Goal: Contribute content: Contribute content

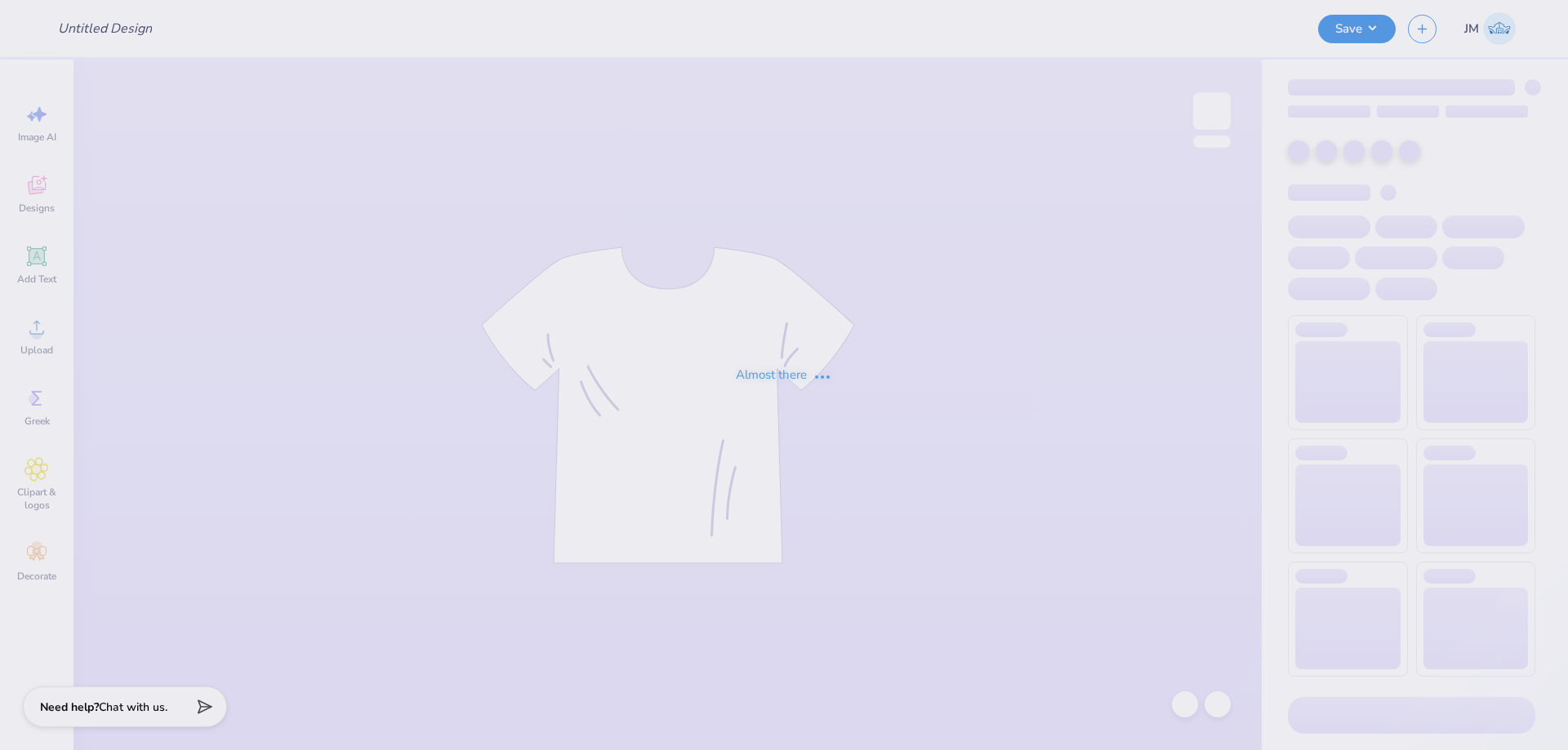
type input "HoF Red Kiss Sweats"
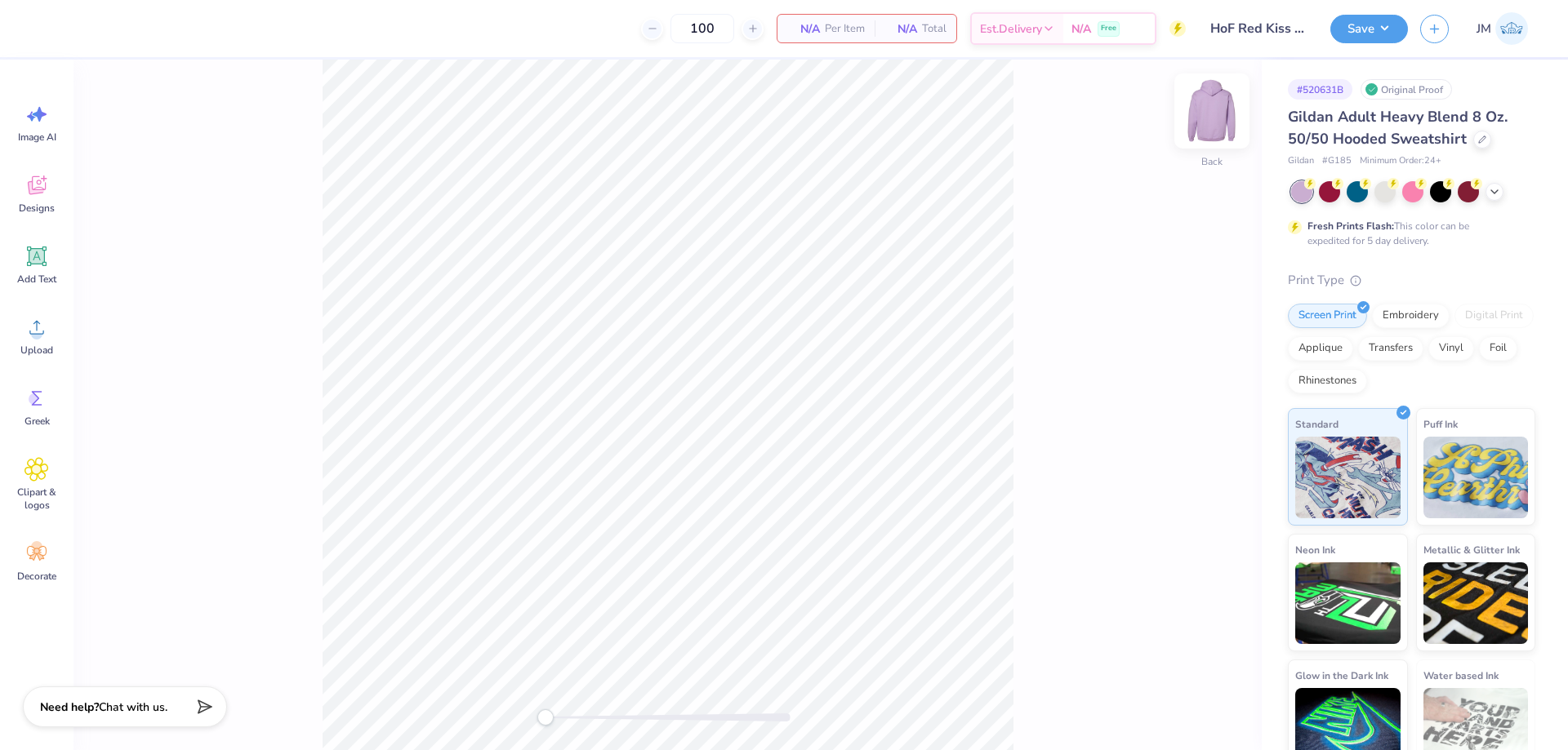
click at [1208, 116] on img at bounding box center [1212, 111] width 65 height 65
click at [51, 337] on div "Upload" at bounding box center [36, 336] width 59 height 61
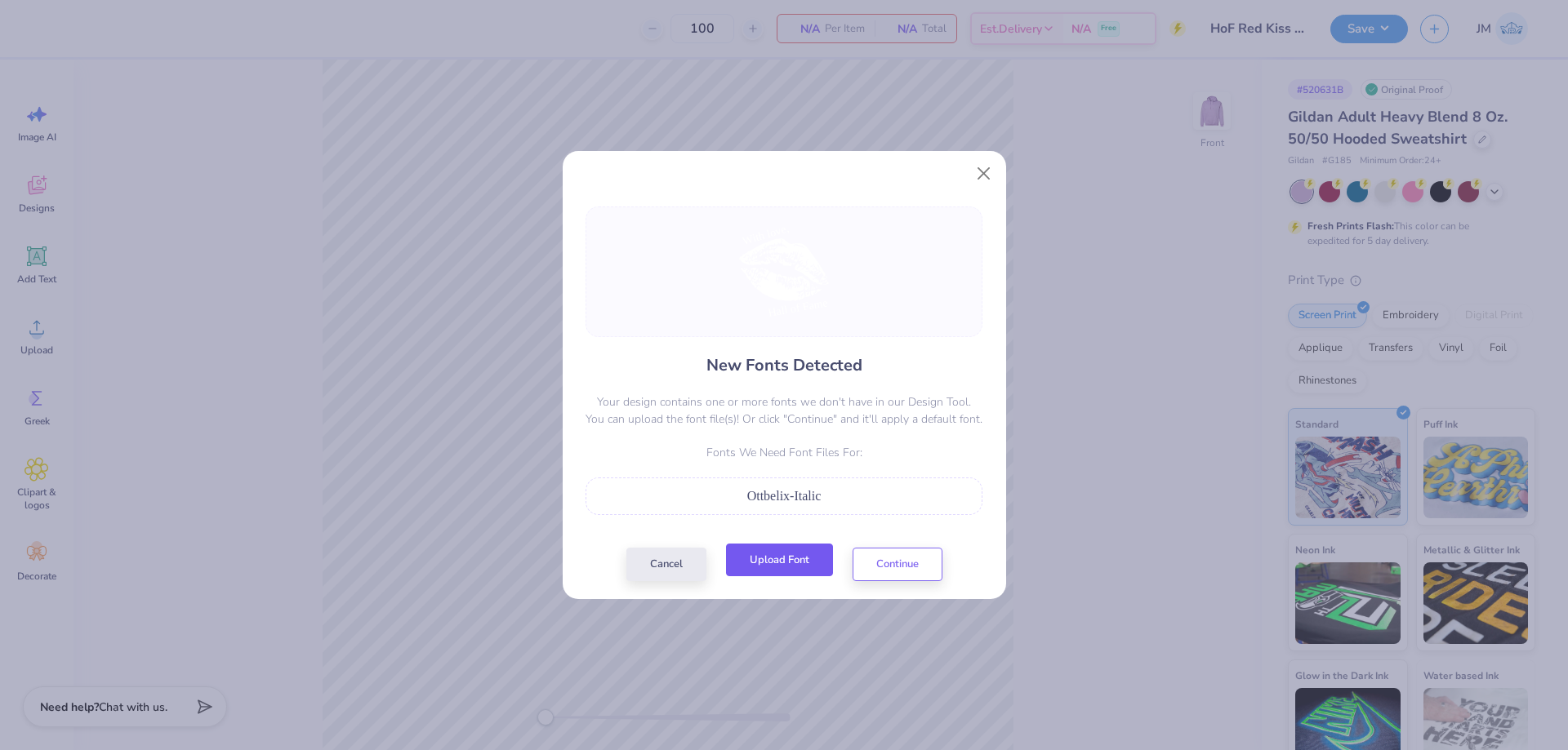
click at [808, 559] on button "Upload Font" at bounding box center [779, 560] width 107 height 34
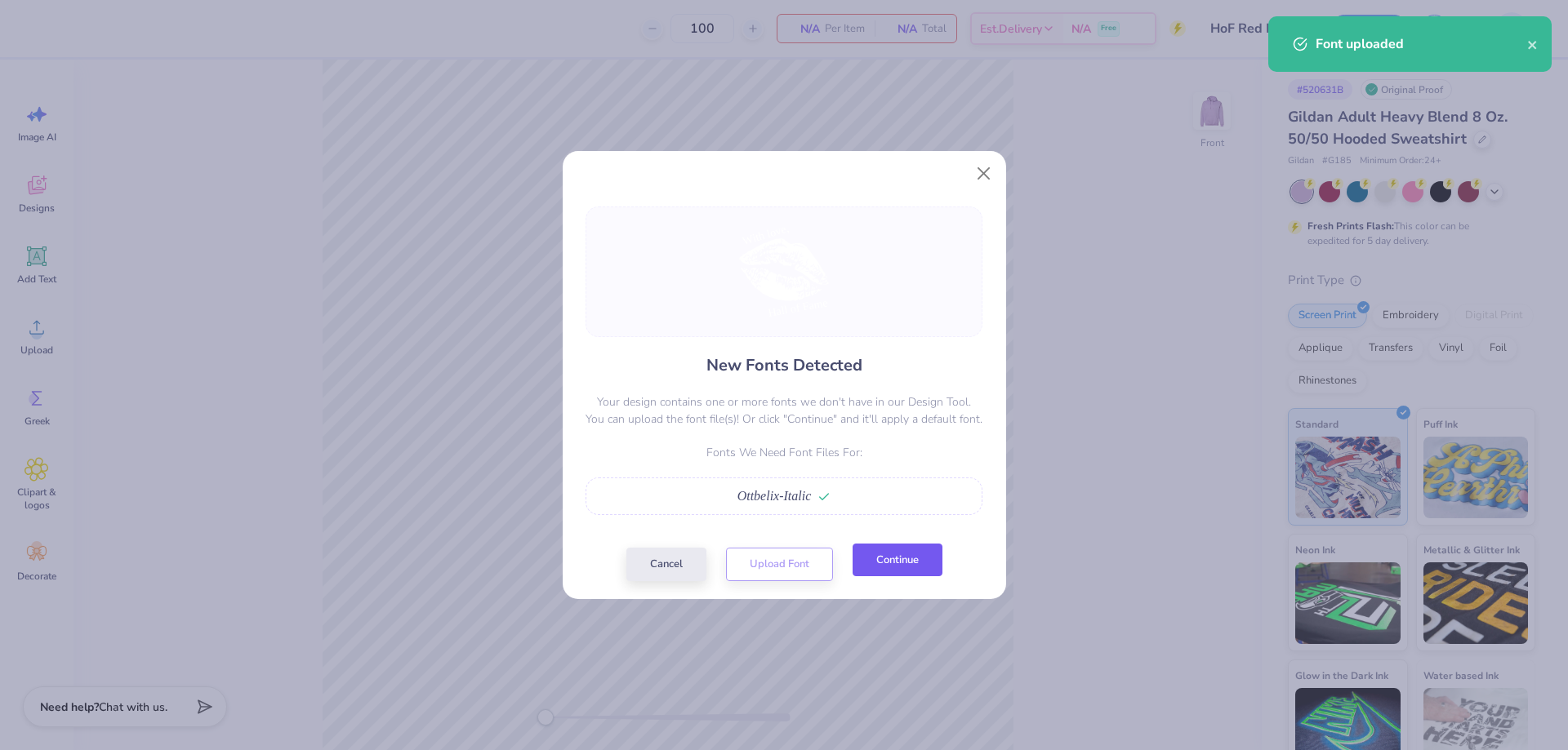
click at [890, 552] on button "Continue" at bounding box center [898, 560] width 89 height 34
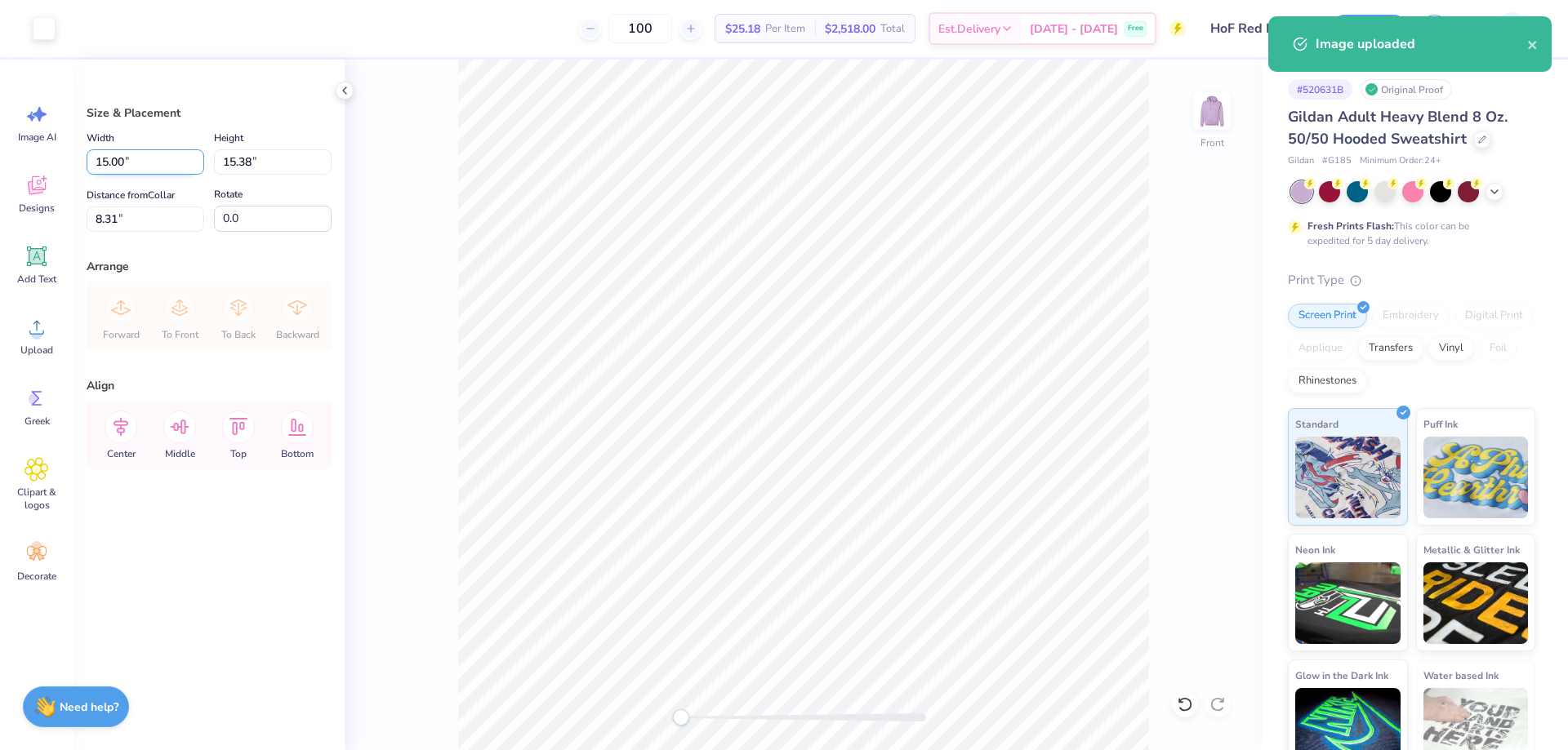
click at [154, 156] on input "15.00" at bounding box center [145, 161] width 117 height 25
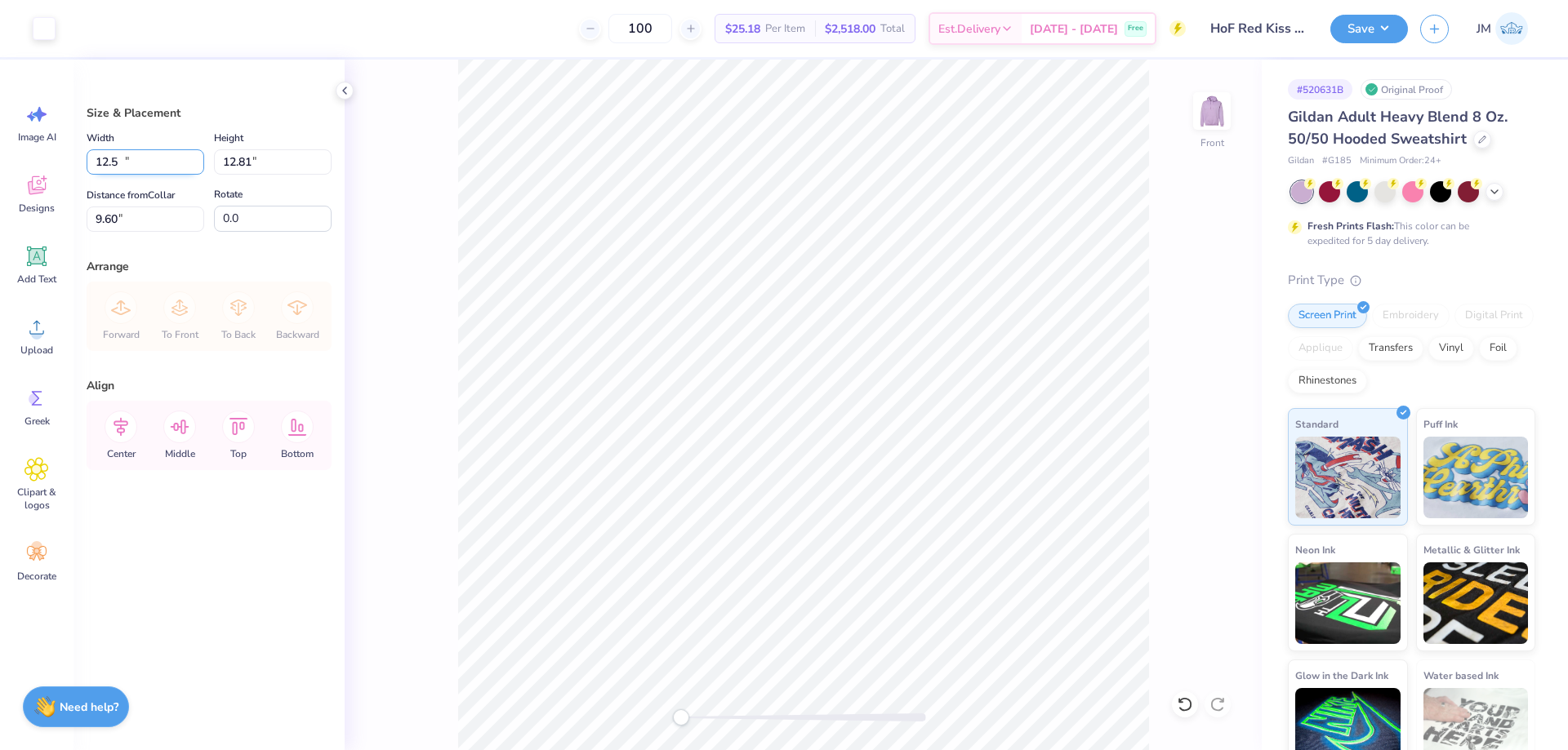
type input "12.50"
type input "12.81"
click at [144, 225] on input "9.60" at bounding box center [145, 219] width 117 height 25
type input "6.00"
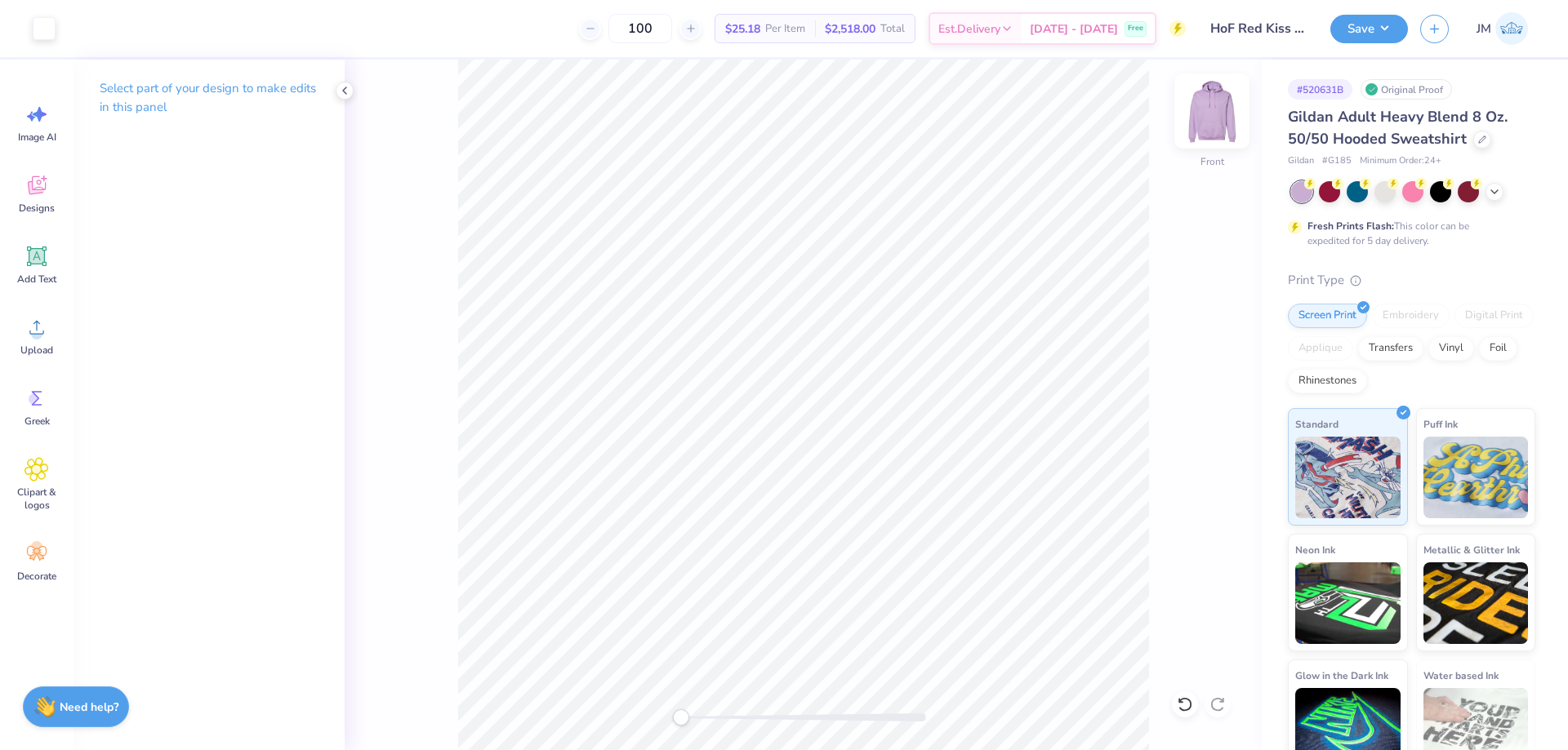
click at [1210, 118] on img at bounding box center [1212, 111] width 65 height 65
click at [29, 344] on span "Upload" at bounding box center [36, 350] width 33 height 13
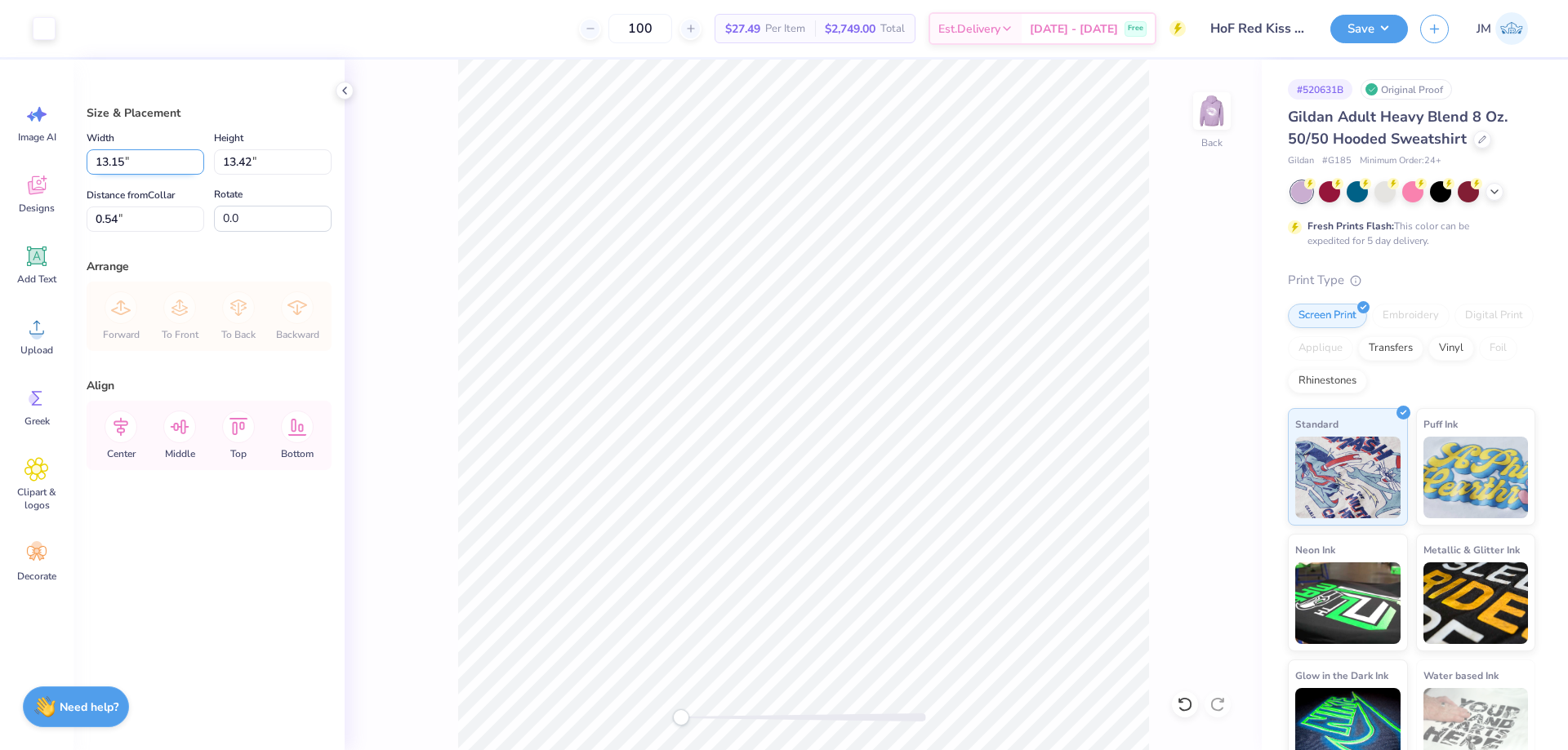
click at [129, 150] on input "13.15" at bounding box center [145, 161] width 117 height 25
type input "3.50"
type input "3.57"
click at [148, 216] on input "5.46" at bounding box center [145, 219] width 117 height 25
type input "3.00"
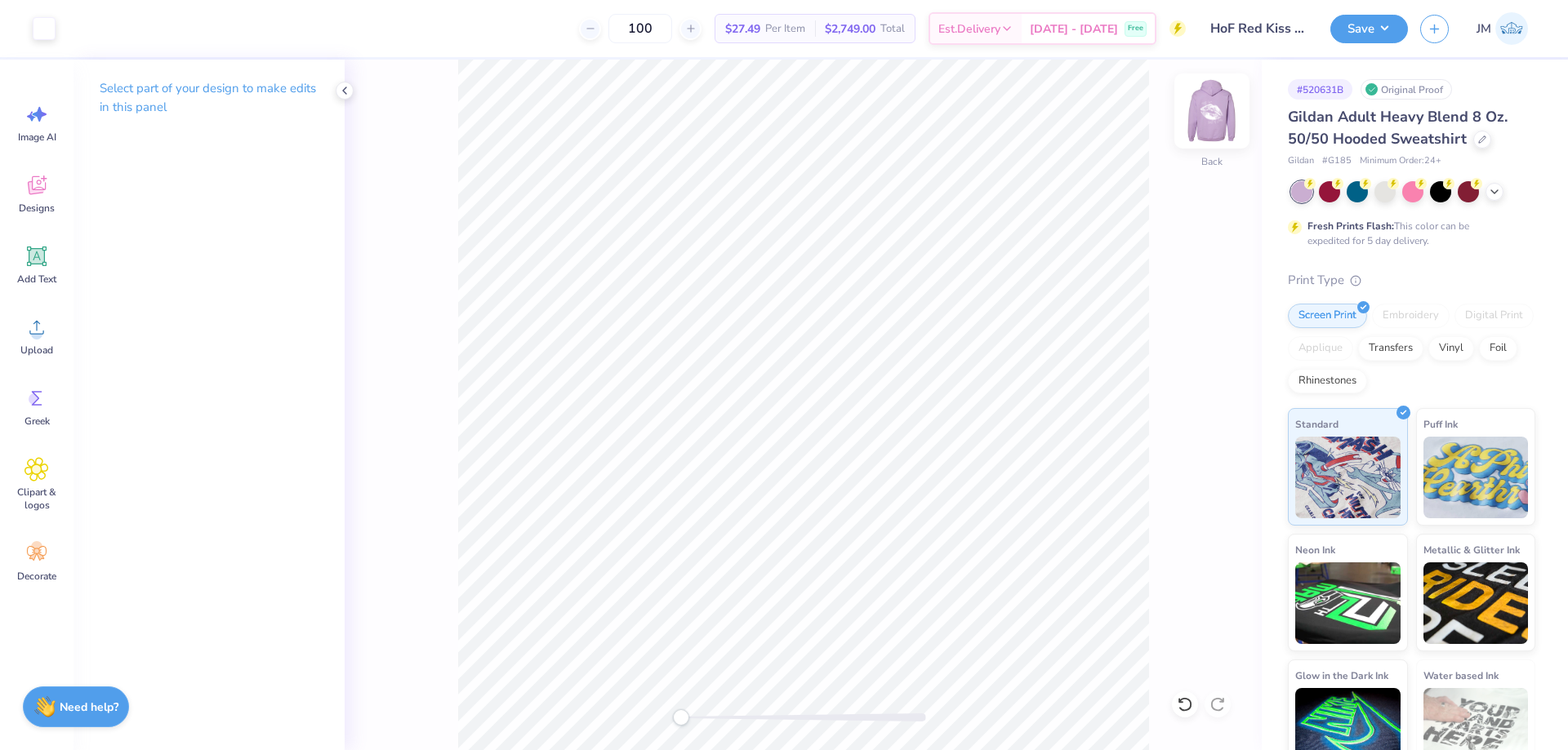
click at [1218, 123] on img at bounding box center [1212, 111] width 65 height 65
click at [1385, 27] on button "Save" at bounding box center [1369, 26] width 77 height 29
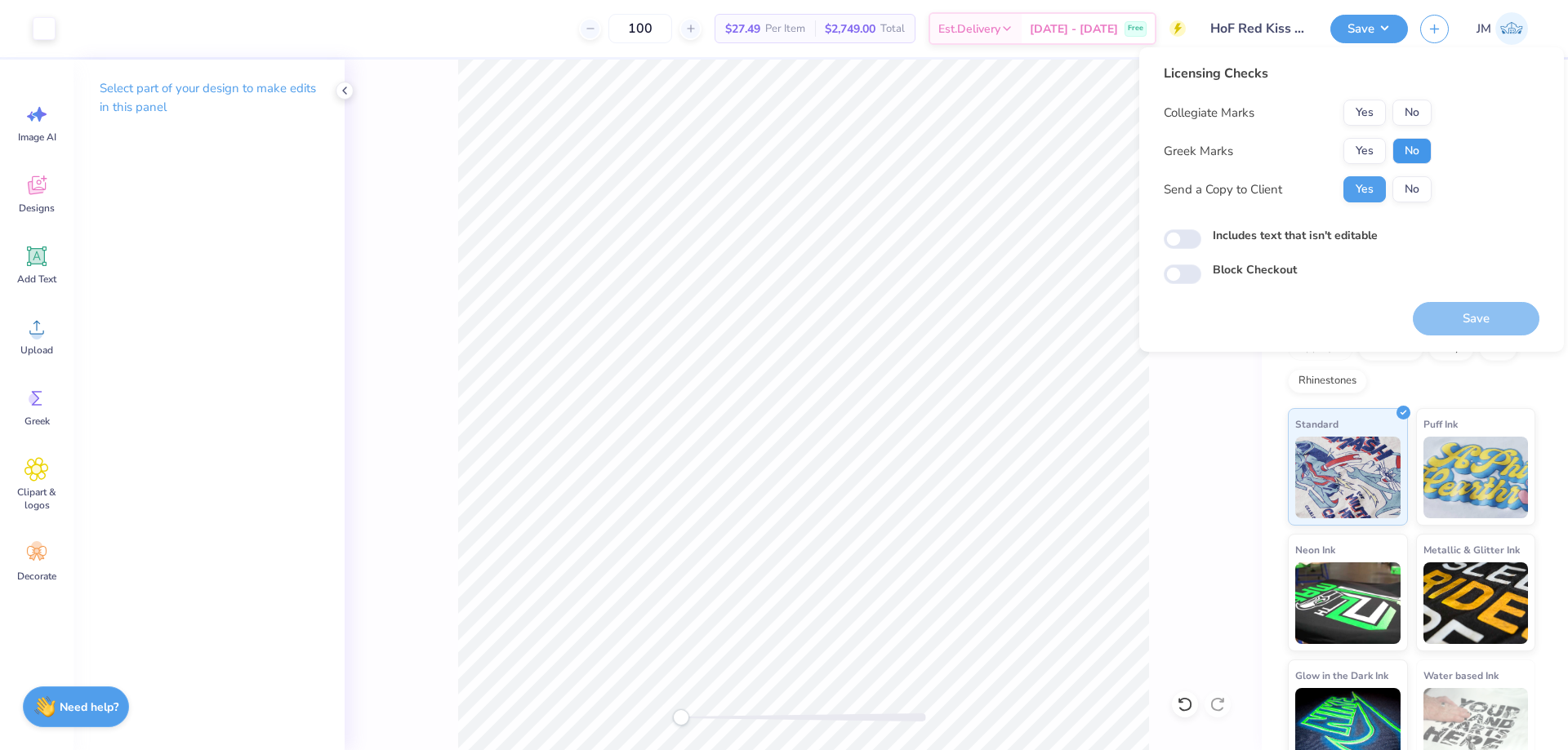
click at [1399, 142] on button "No" at bounding box center [1412, 151] width 39 height 26
click at [1403, 127] on div "Collegiate Marks Yes No Greek Marks Yes No Send a Copy to Client Yes No" at bounding box center [1297, 151] width 268 height 102
click at [1403, 124] on button "No" at bounding box center [1412, 113] width 39 height 26
click at [1465, 317] on button "Save" at bounding box center [1477, 319] width 127 height 34
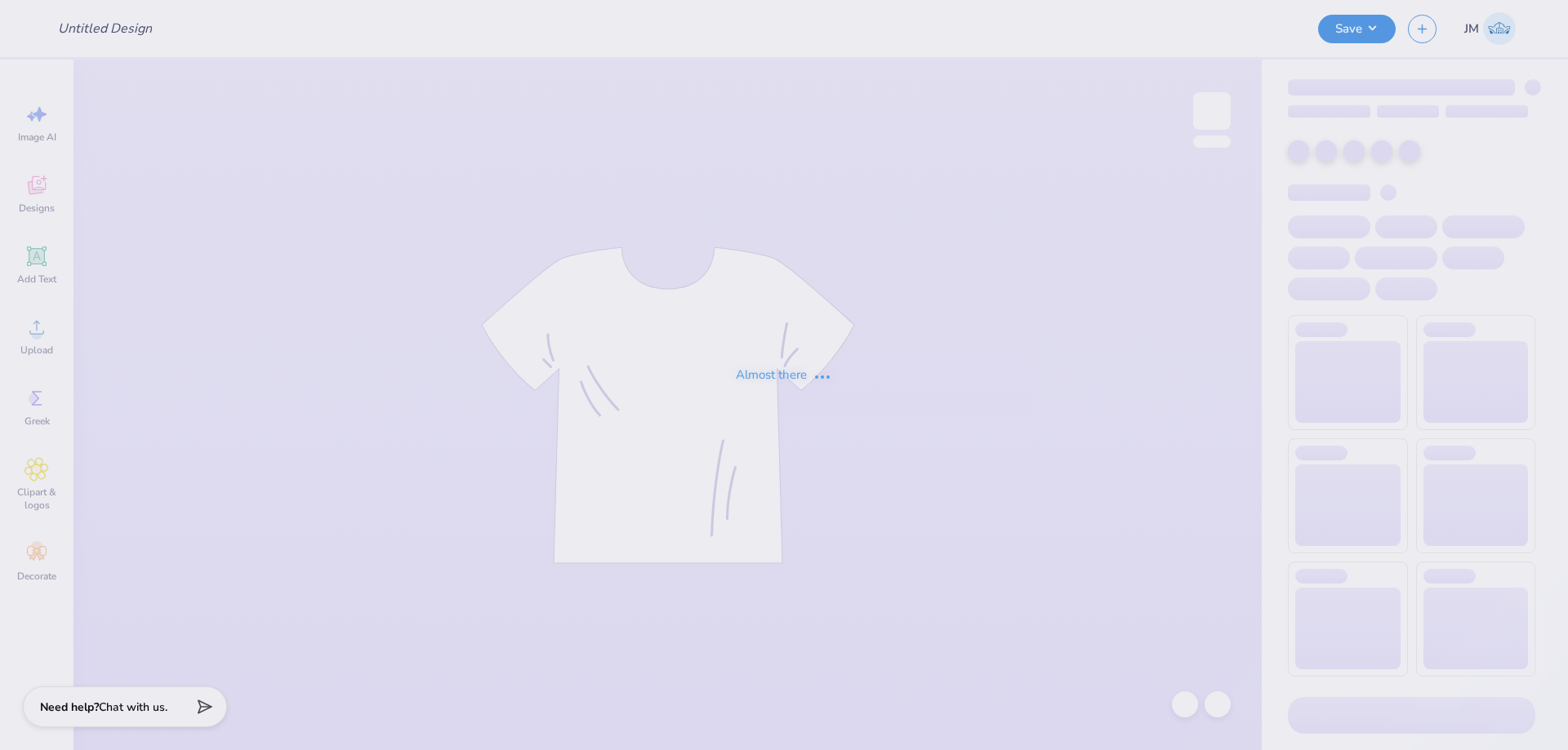
type input "Design 2"
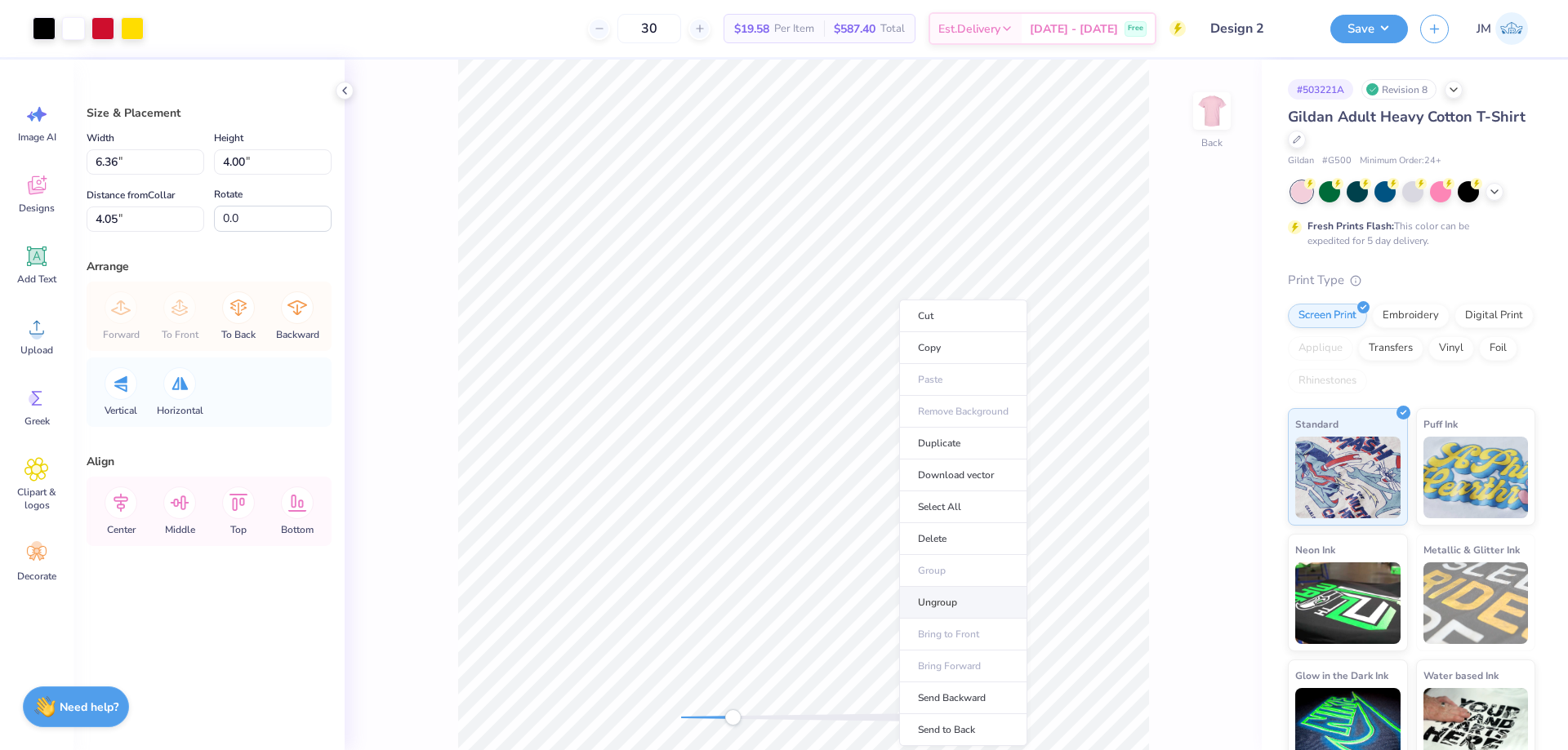
click at [956, 602] on li "Ungroup" at bounding box center [964, 603] width 129 height 32
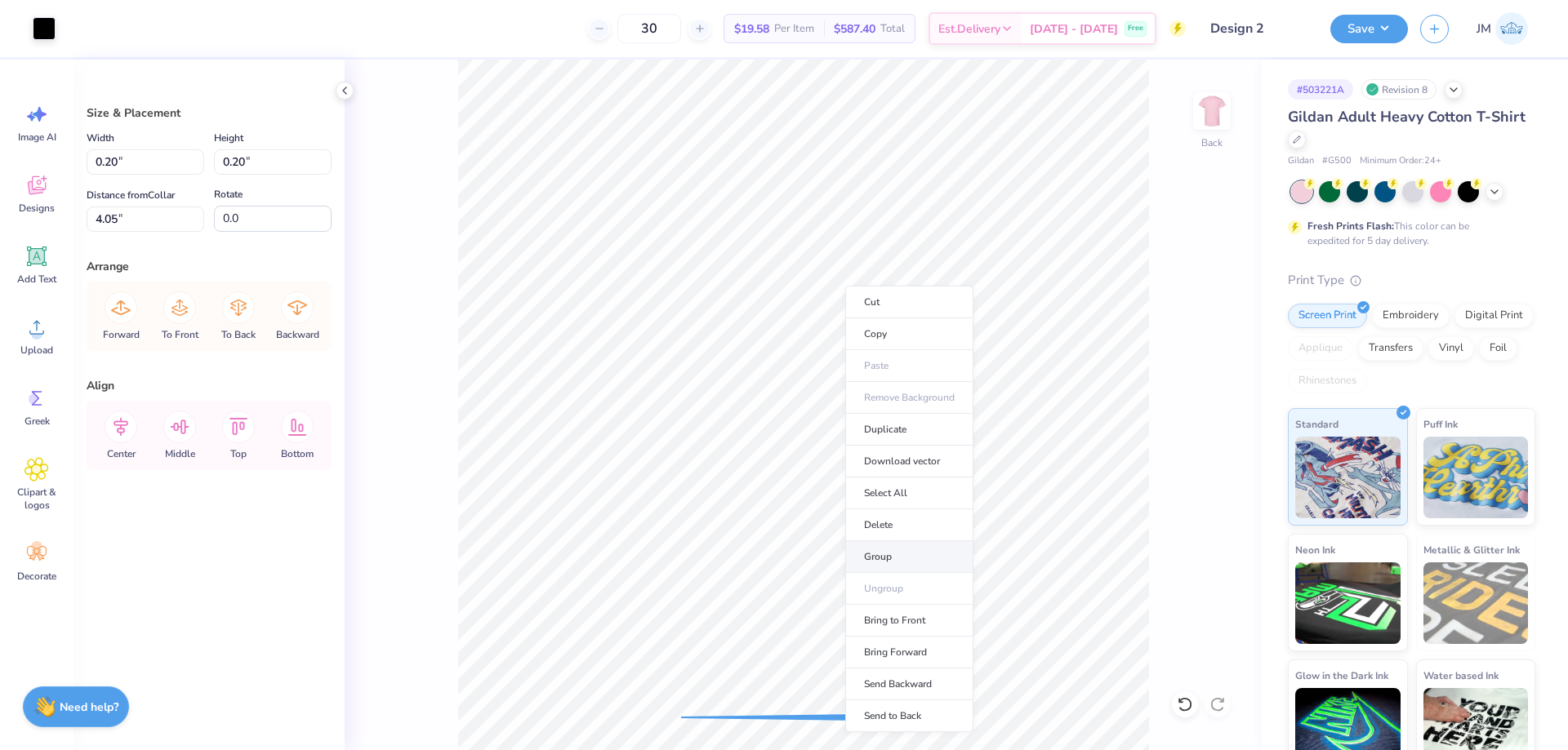
click at [889, 551] on li "Group" at bounding box center [910, 557] width 129 height 32
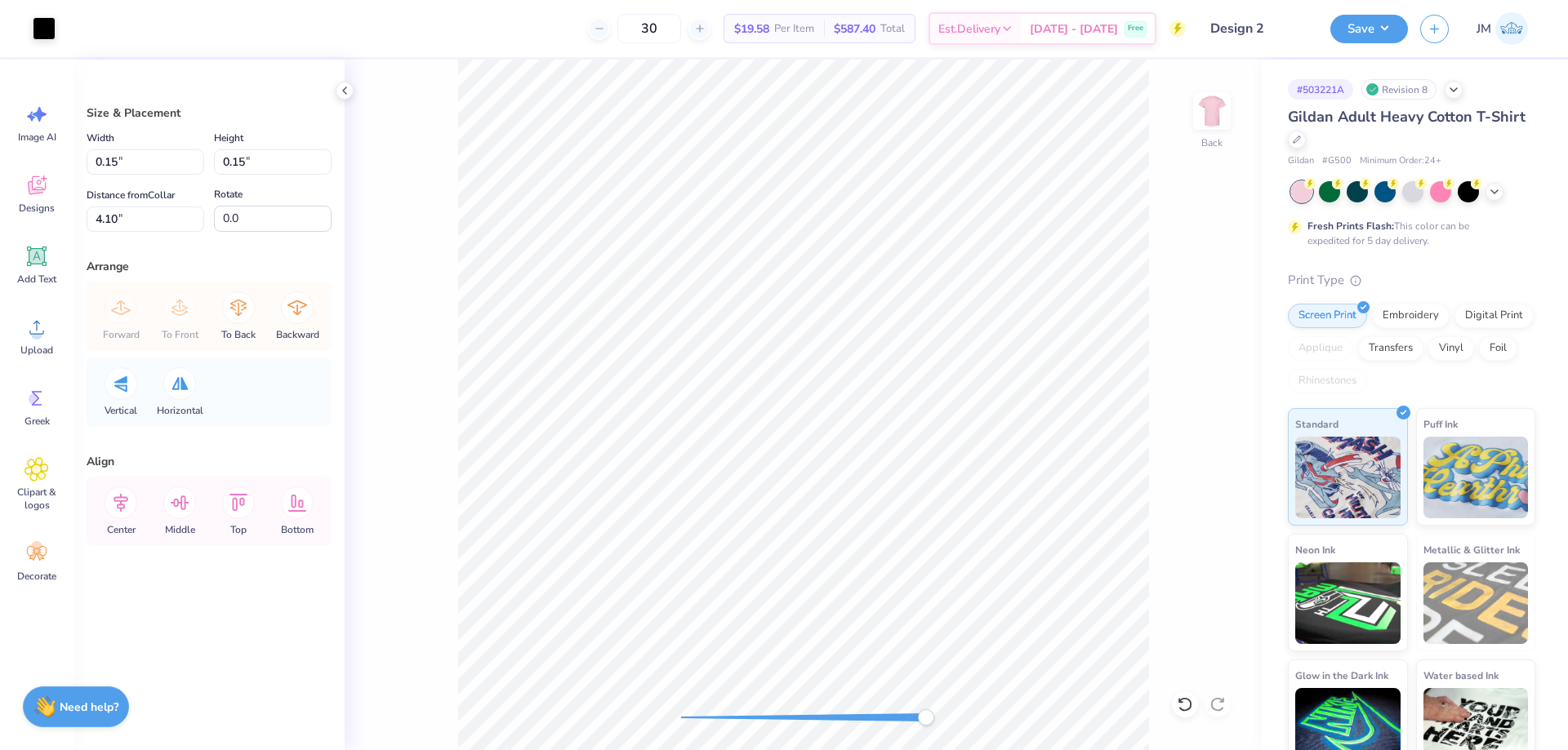
type input "0.15"
type input "4.10"
type input "0.12"
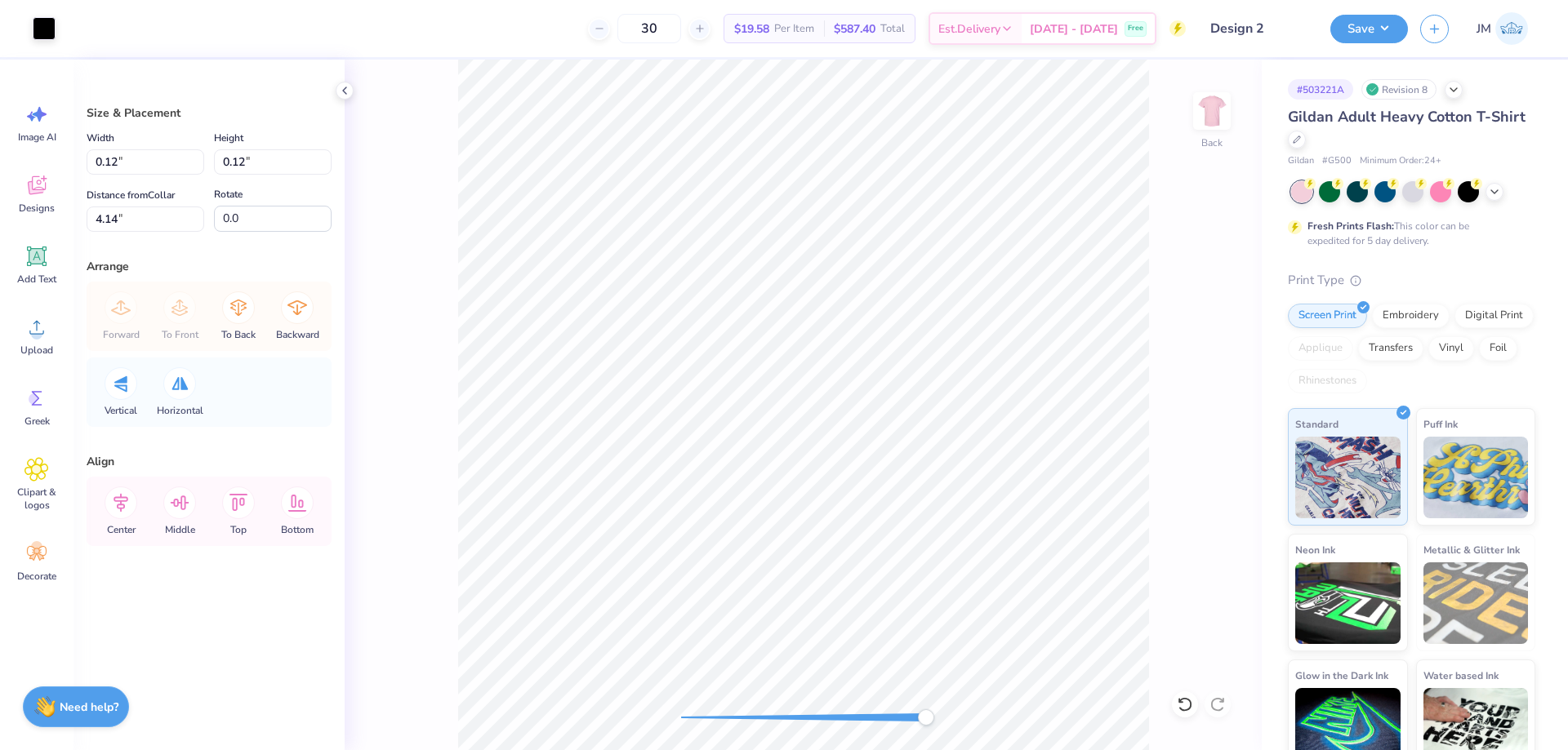
type input "4.14"
click at [43, 37] on div at bounding box center [44, 27] width 23 height 23
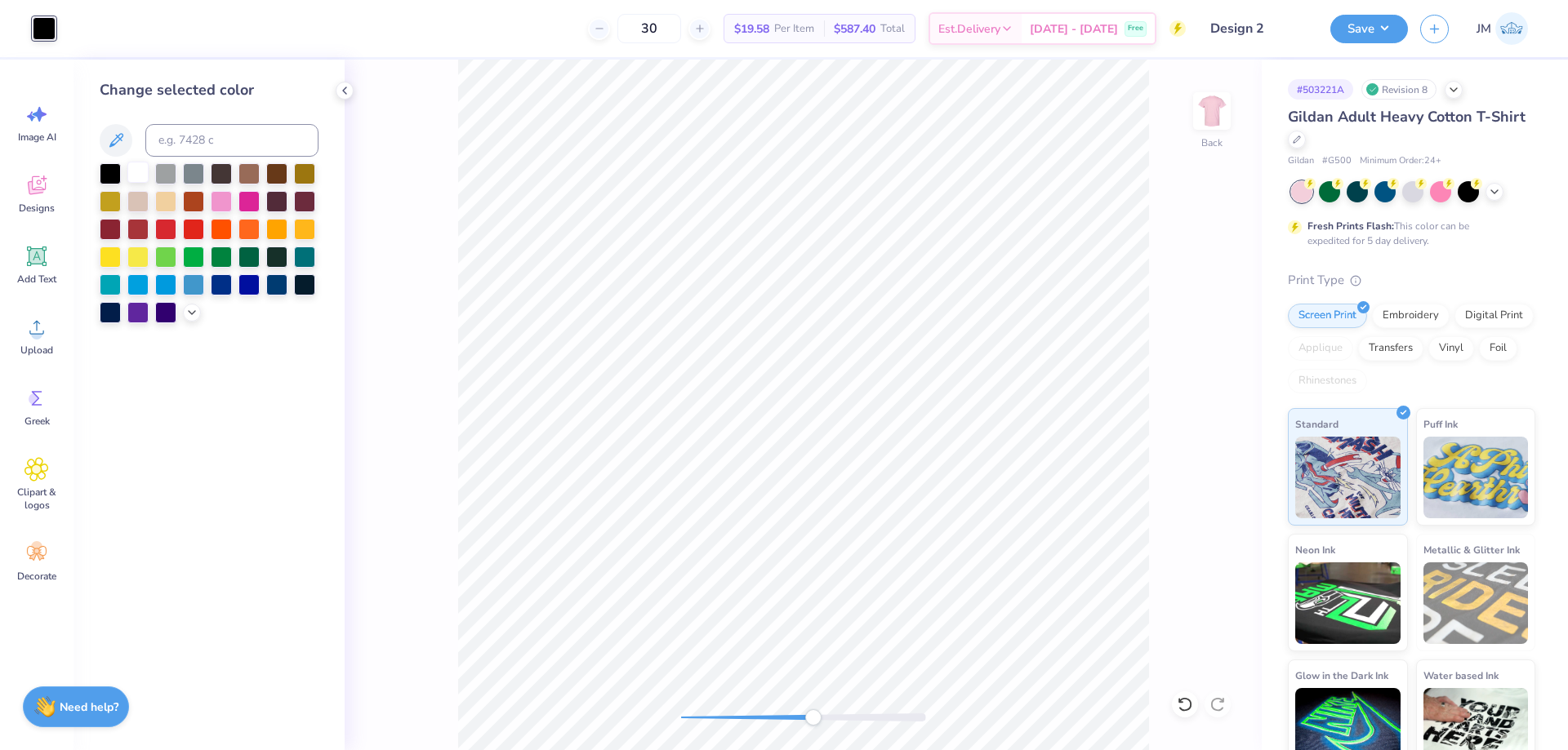
click at [135, 170] on div at bounding box center [138, 171] width 21 height 21
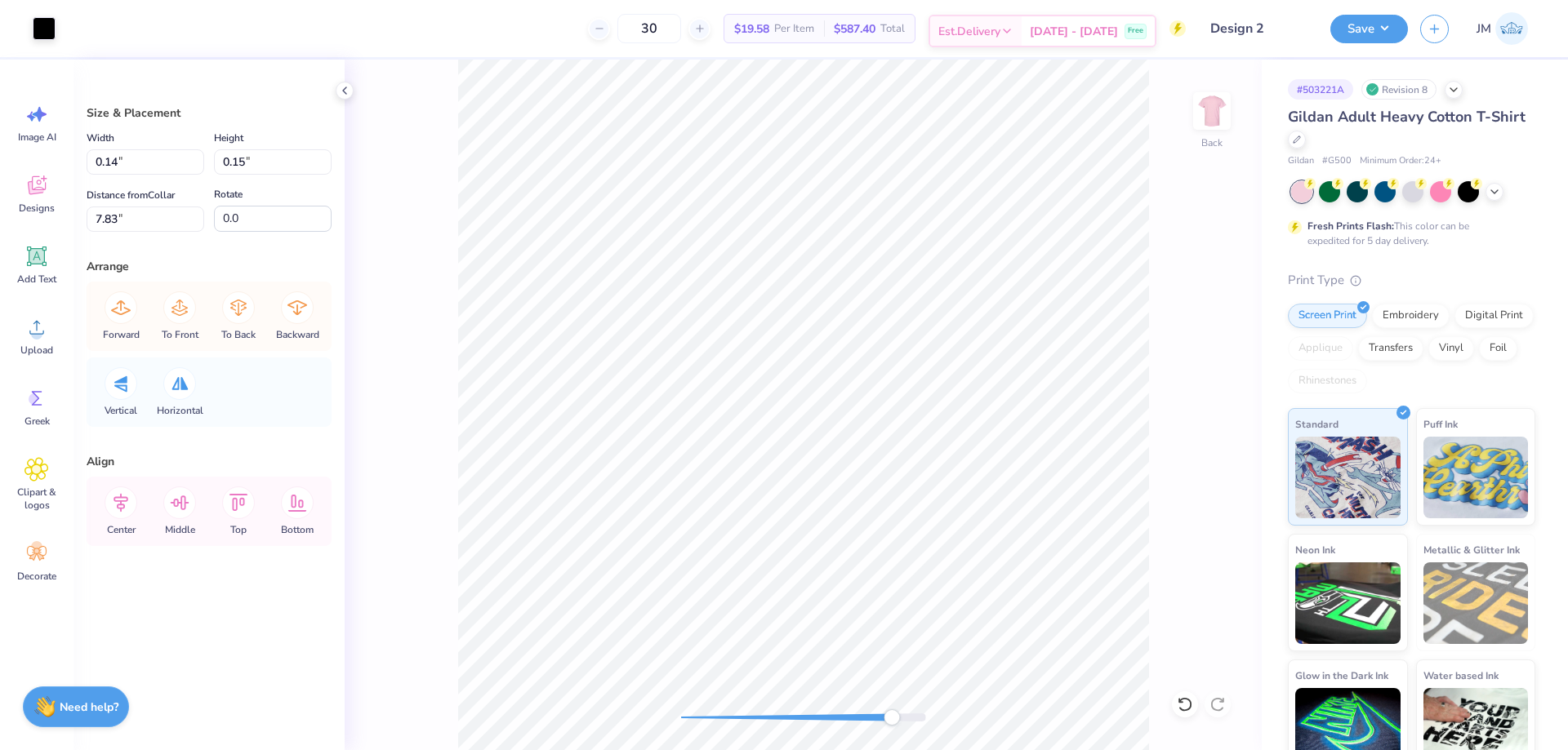
type input "9.87"
type input "6.03"
type input "3.52"
type input "0.29"
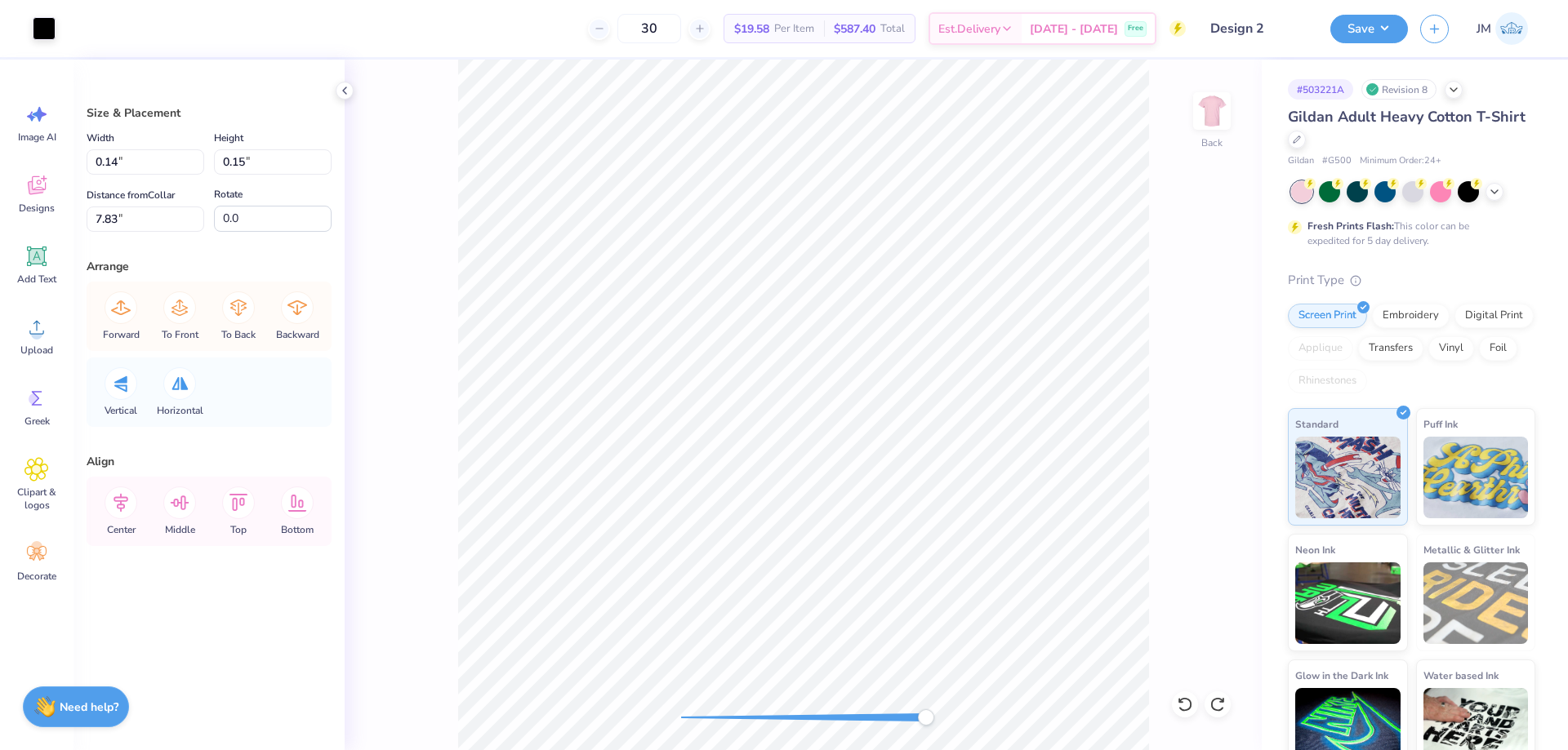
type input "7.76"
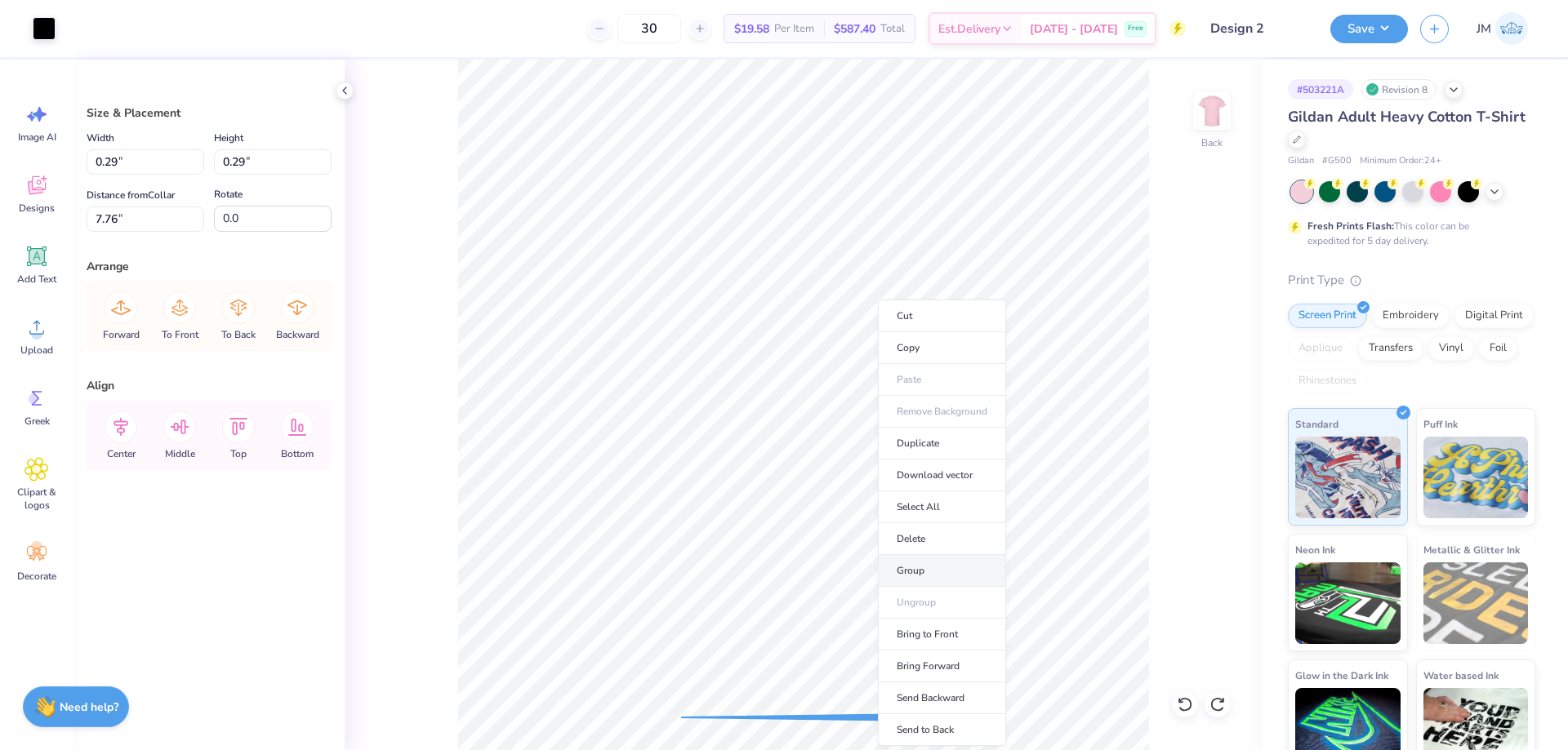
click at [952, 572] on li "Group" at bounding box center [942, 571] width 129 height 32
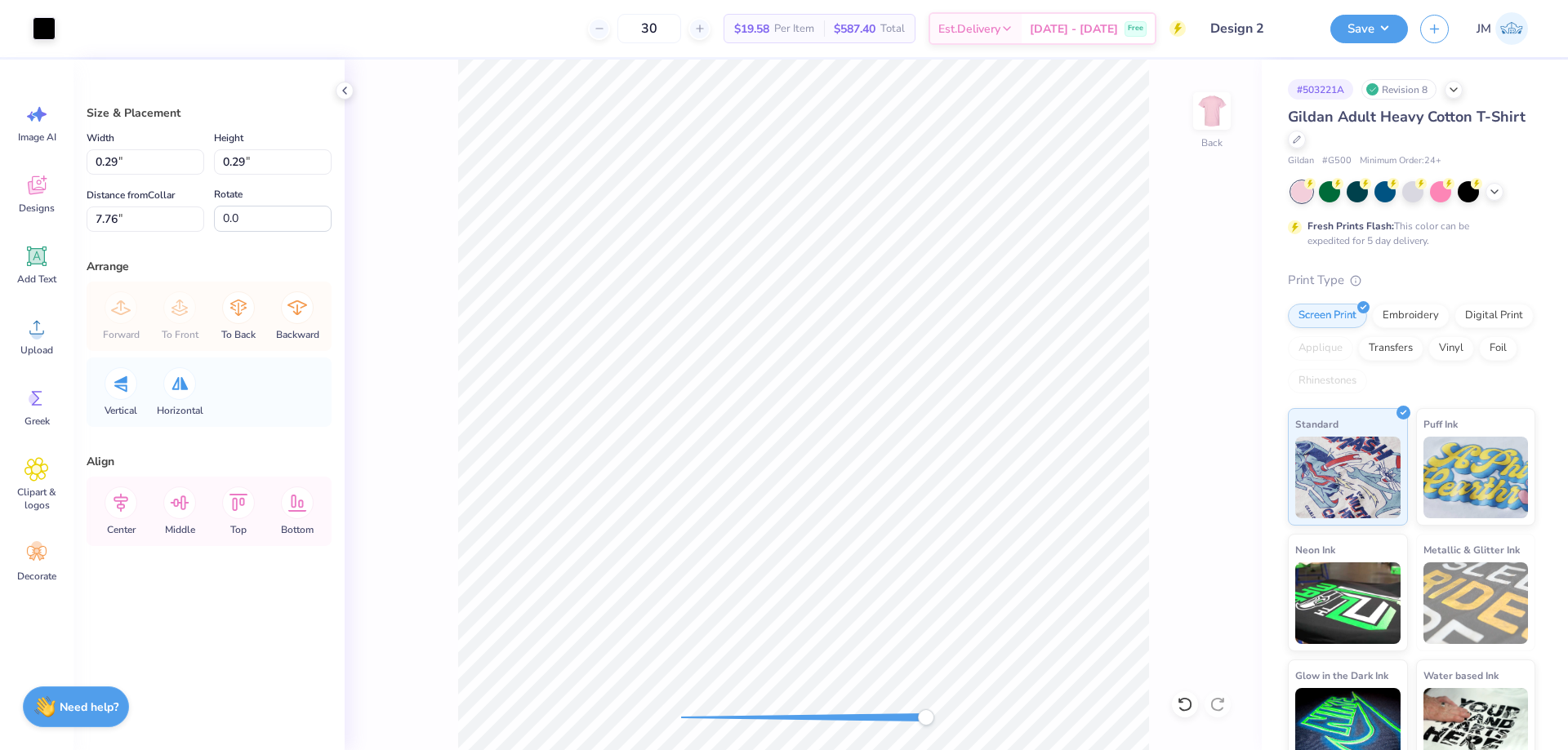
type input "0.17"
type input "0.14"
type input "0.15"
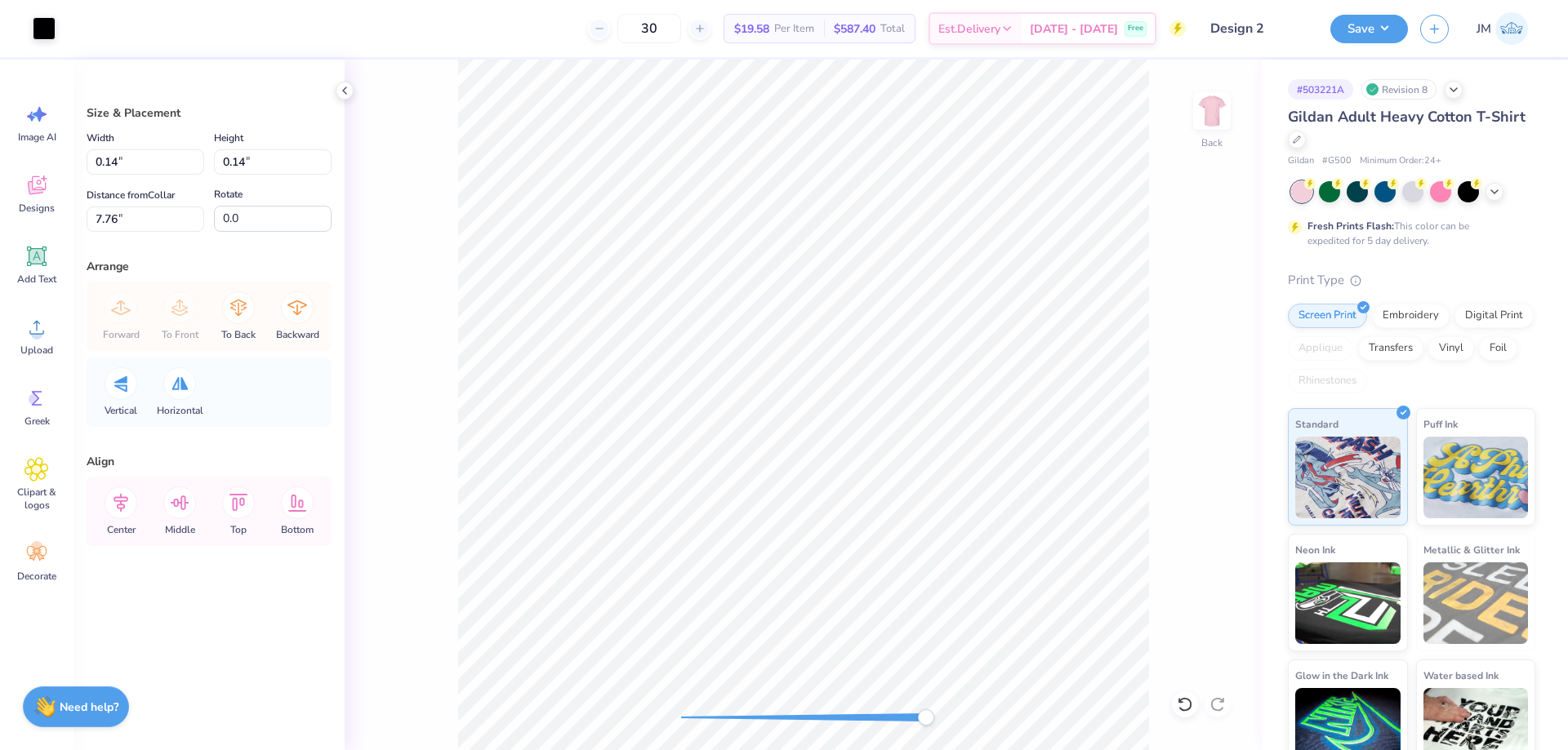
type input "0.15"
click at [46, 23] on div at bounding box center [44, 27] width 23 height 23
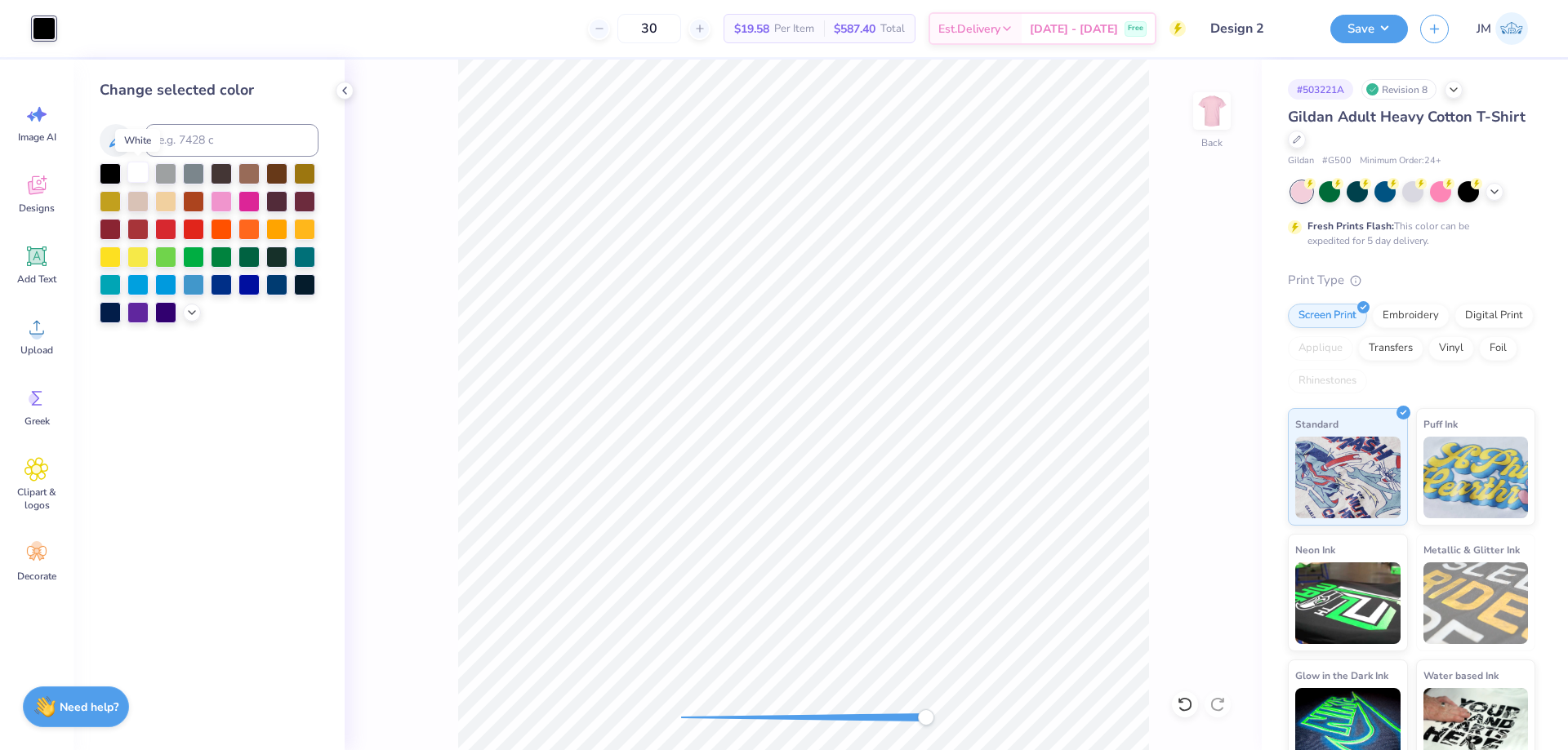
click at [147, 172] on div at bounding box center [138, 171] width 21 height 21
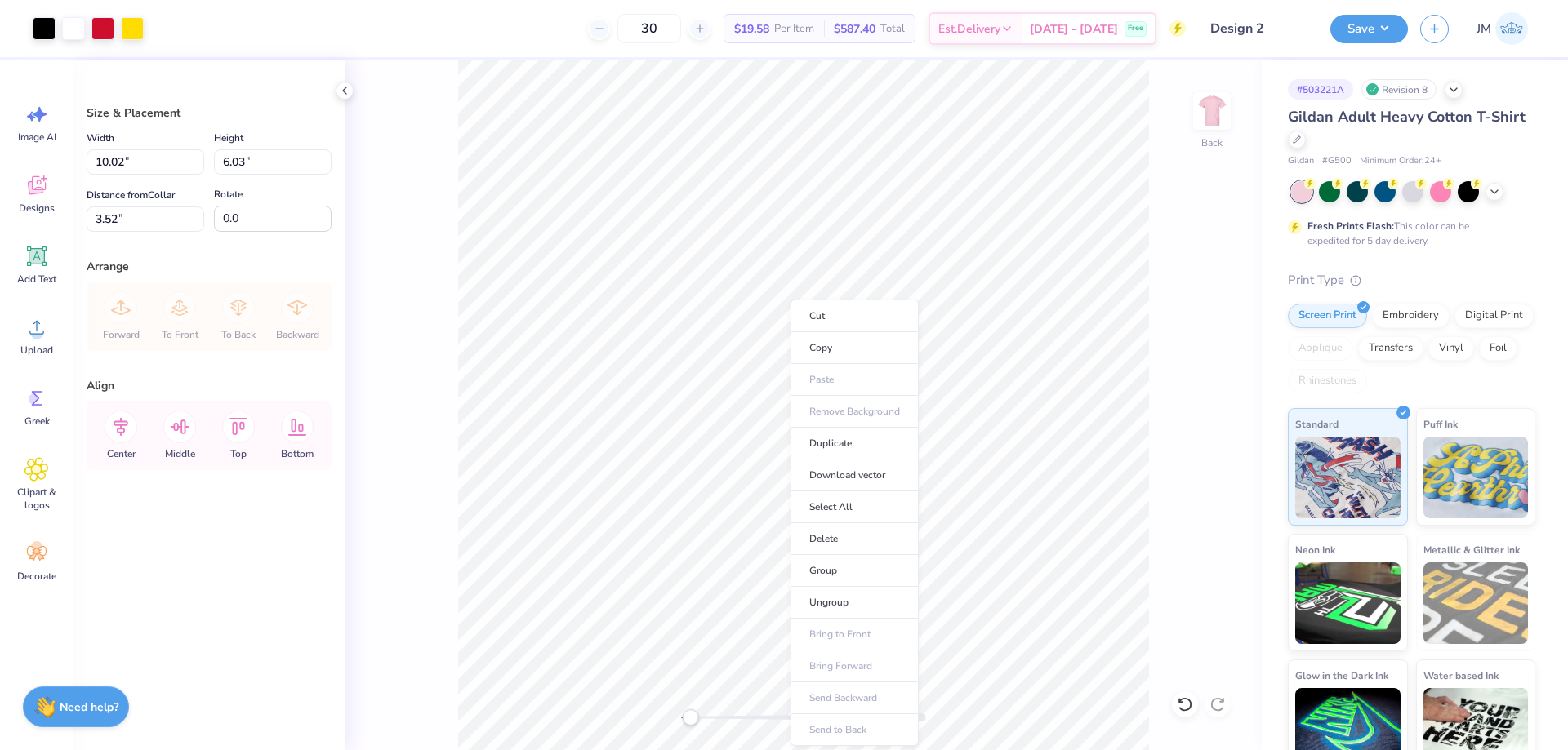
click at [874, 468] on li "Download vector" at bounding box center [855, 475] width 129 height 32
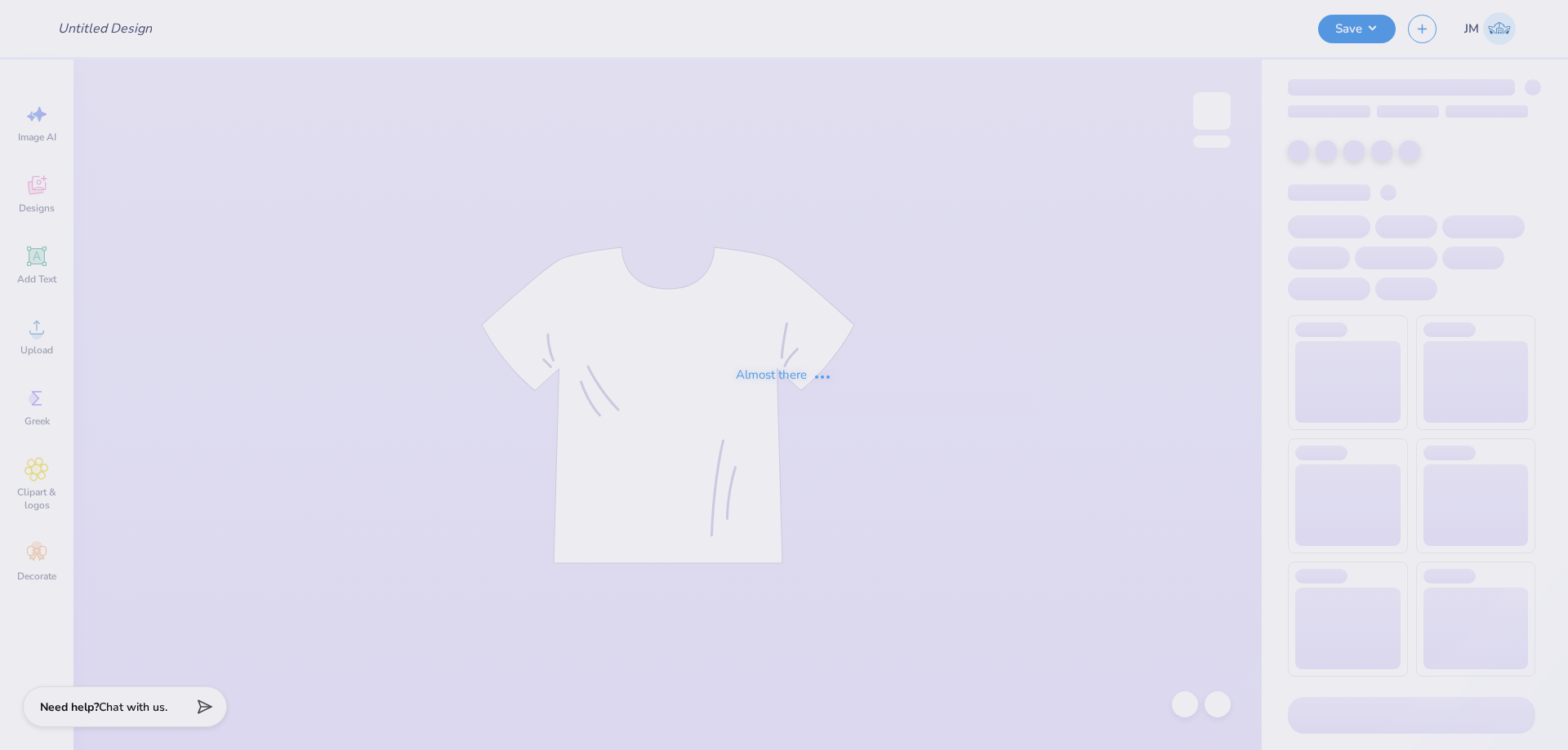
type input "Design 2"
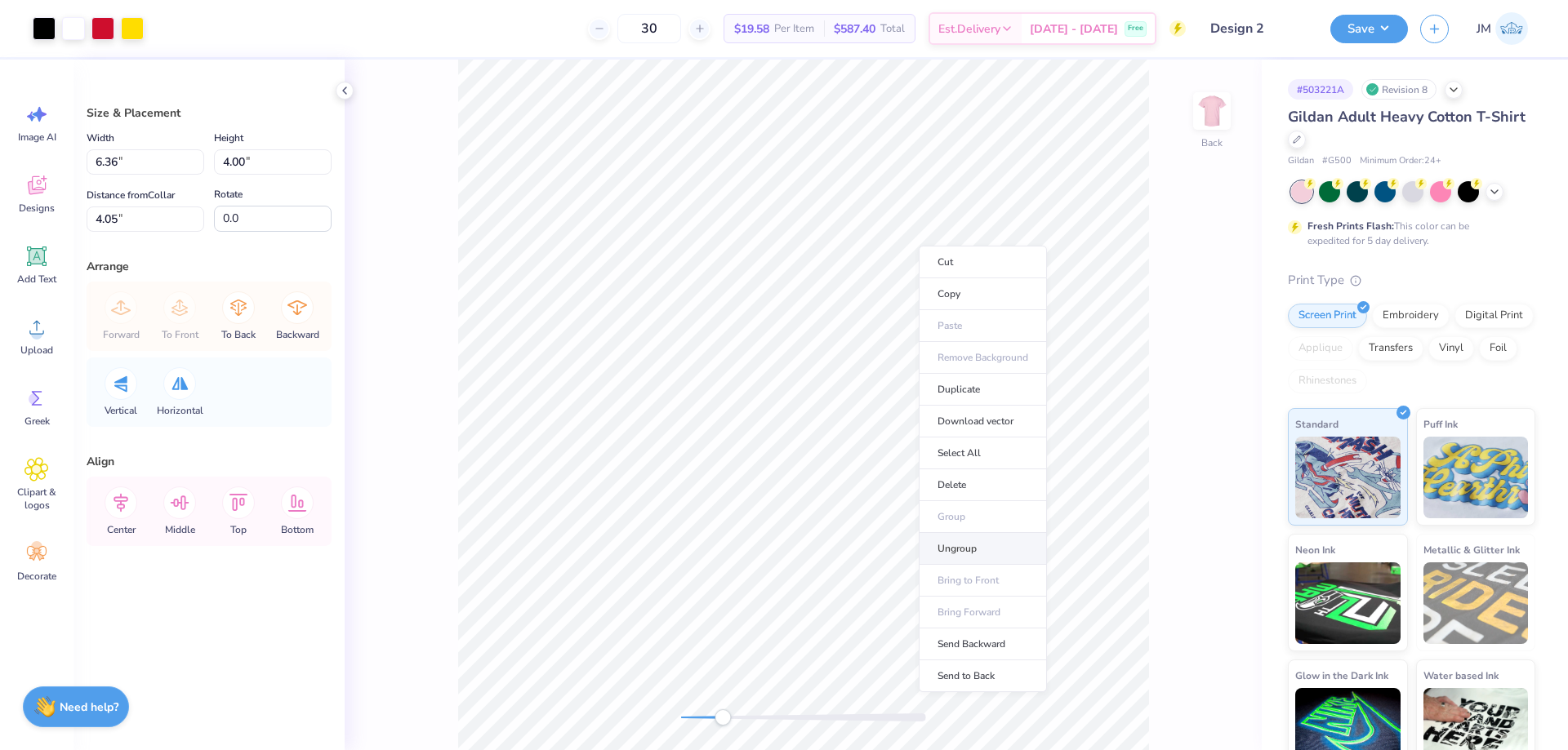
click at [964, 545] on li "Ungroup" at bounding box center [983, 549] width 129 height 32
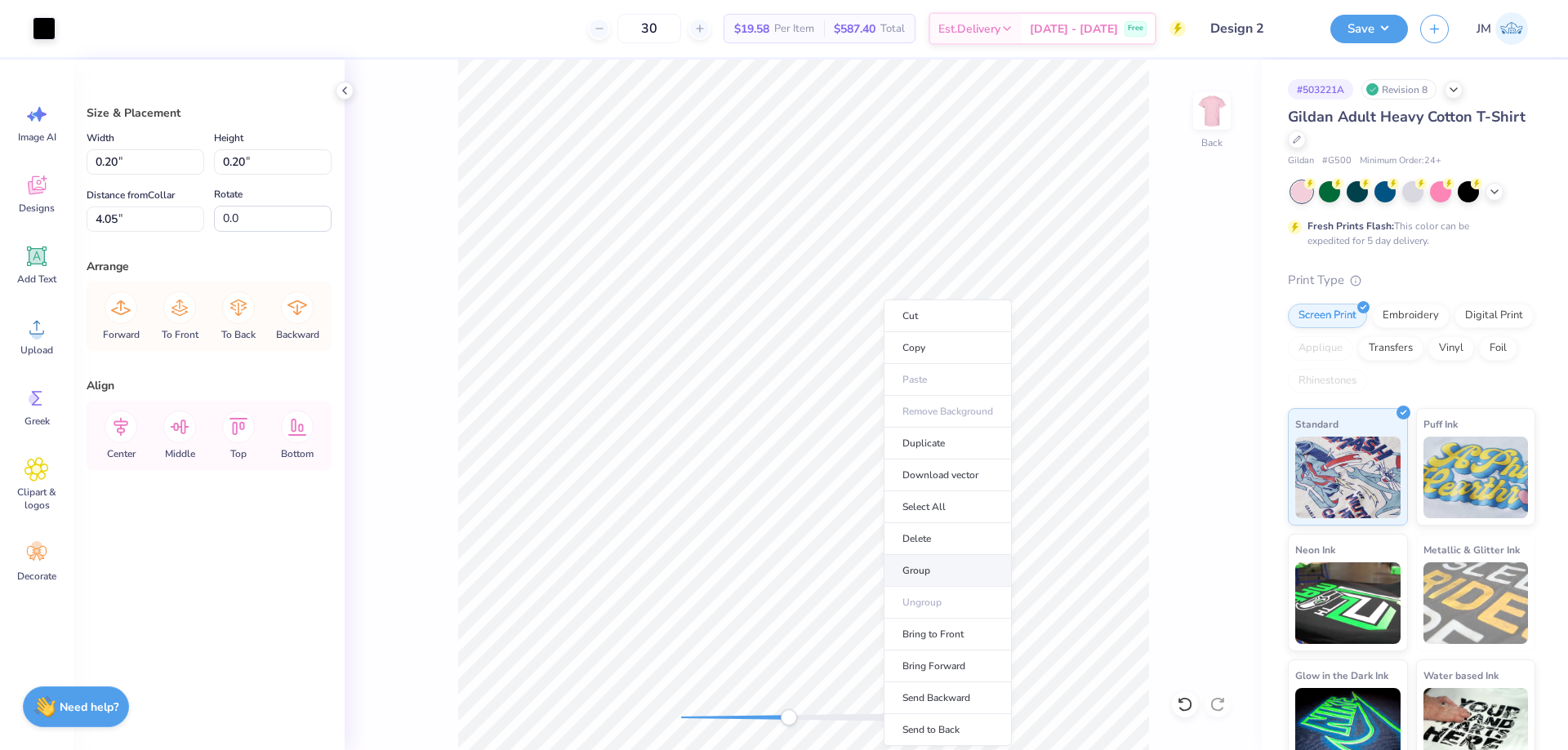
click at [912, 568] on li "Group" at bounding box center [948, 571] width 129 height 32
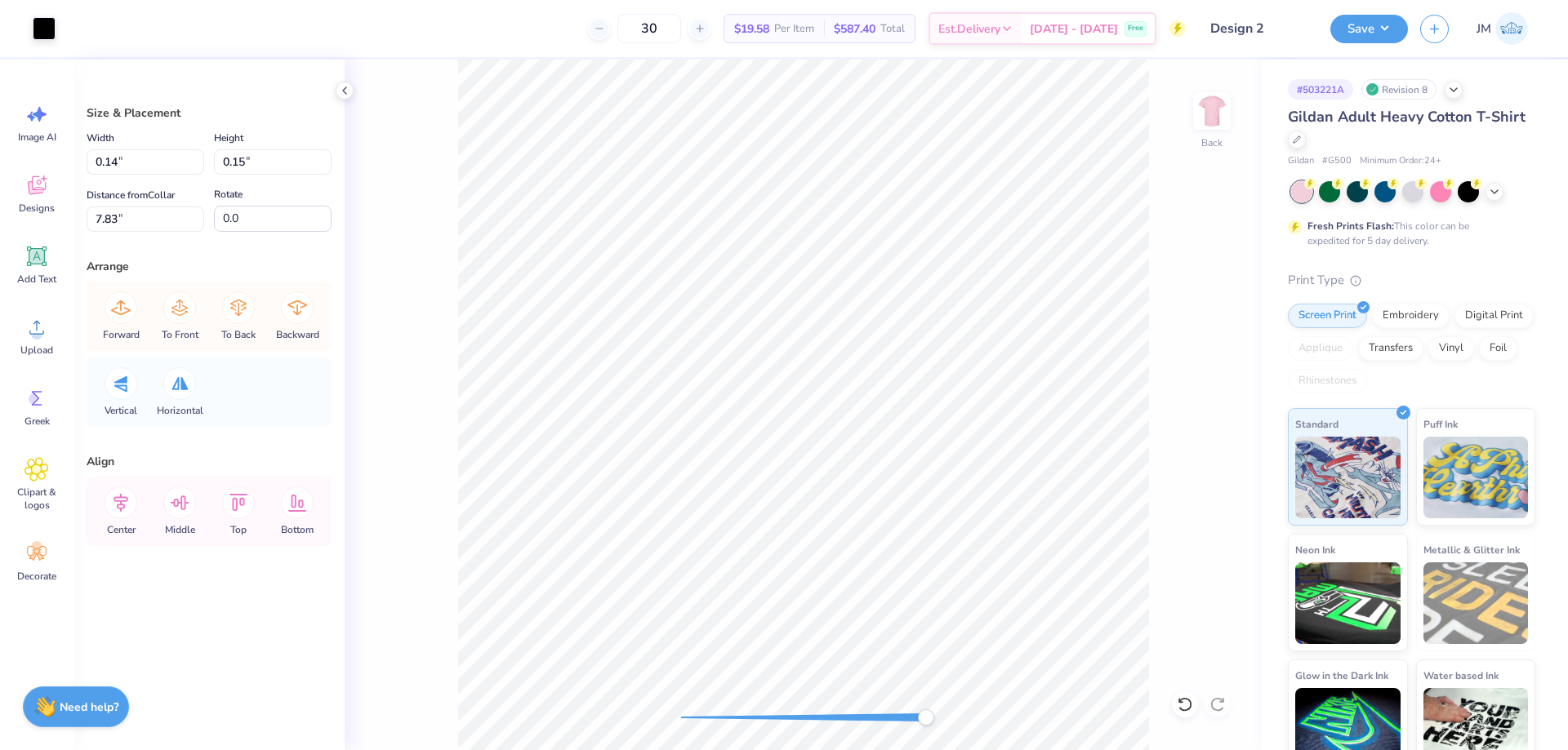
type input "0.29"
type input "7.76"
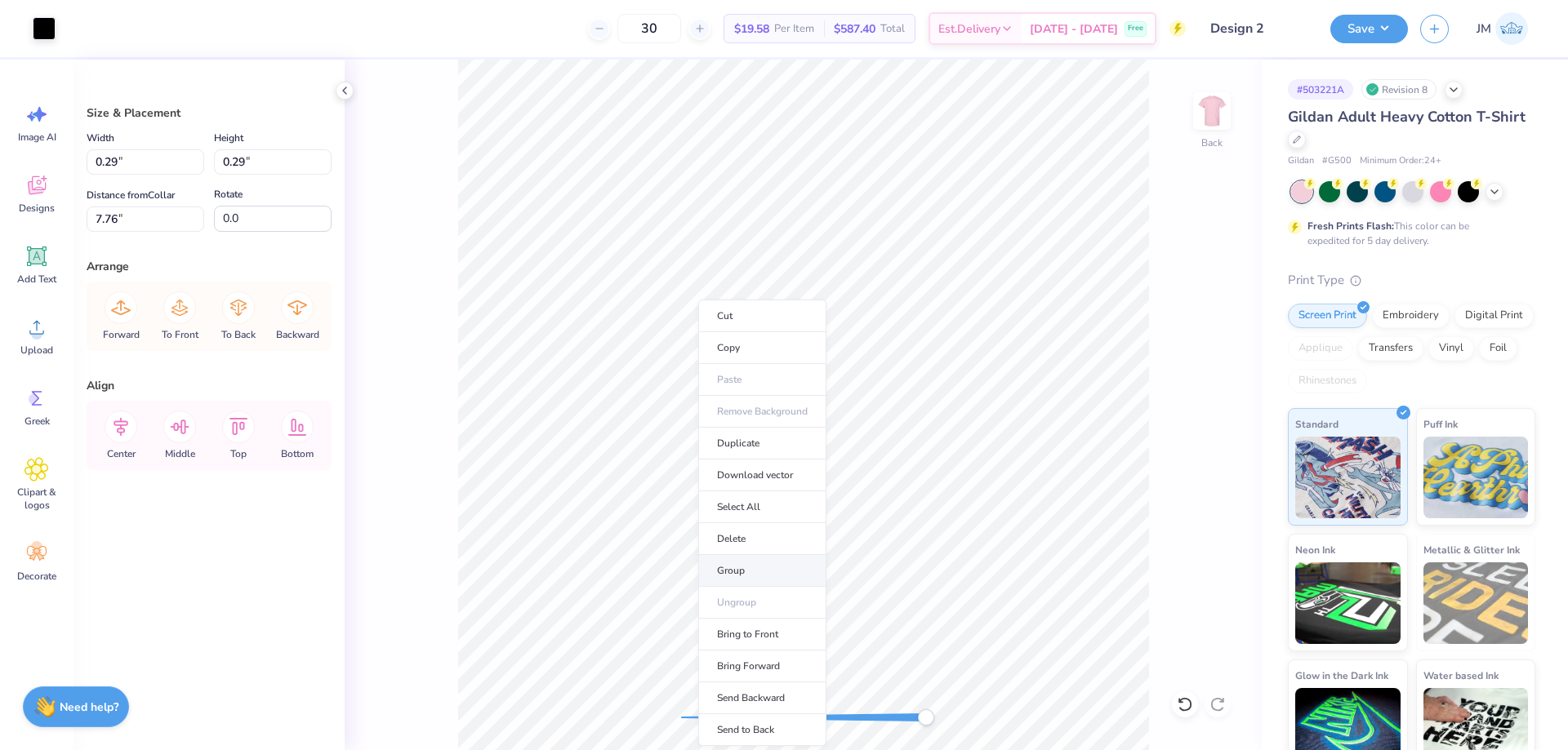
click at [747, 575] on li "Group" at bounding box center [763, 571] width 129 height 32
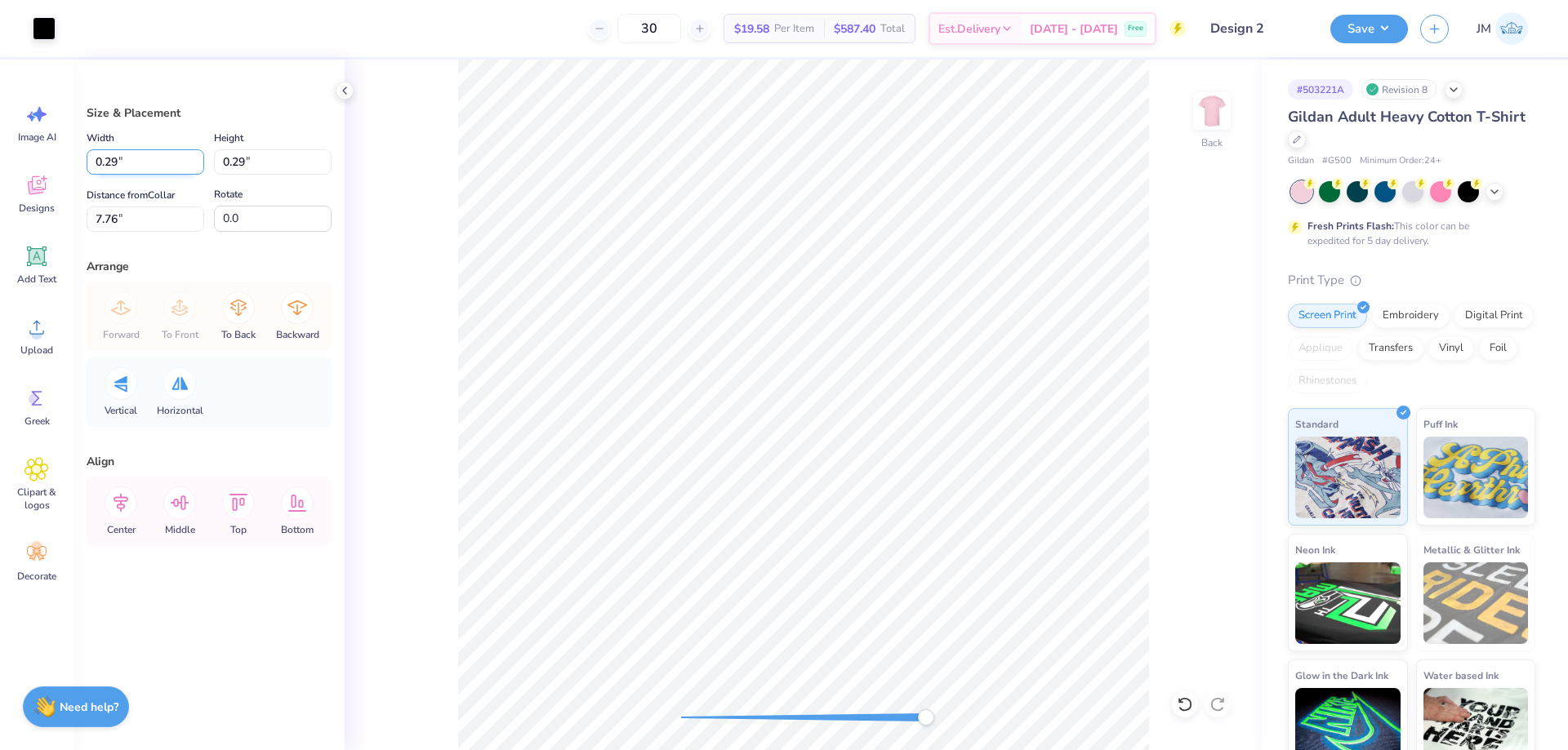
click at [140, 168] on input "0.29" at bounding box center [145, 161] width 117 height 25
type input "0.20"
type input "7.80"
type input "4.79"
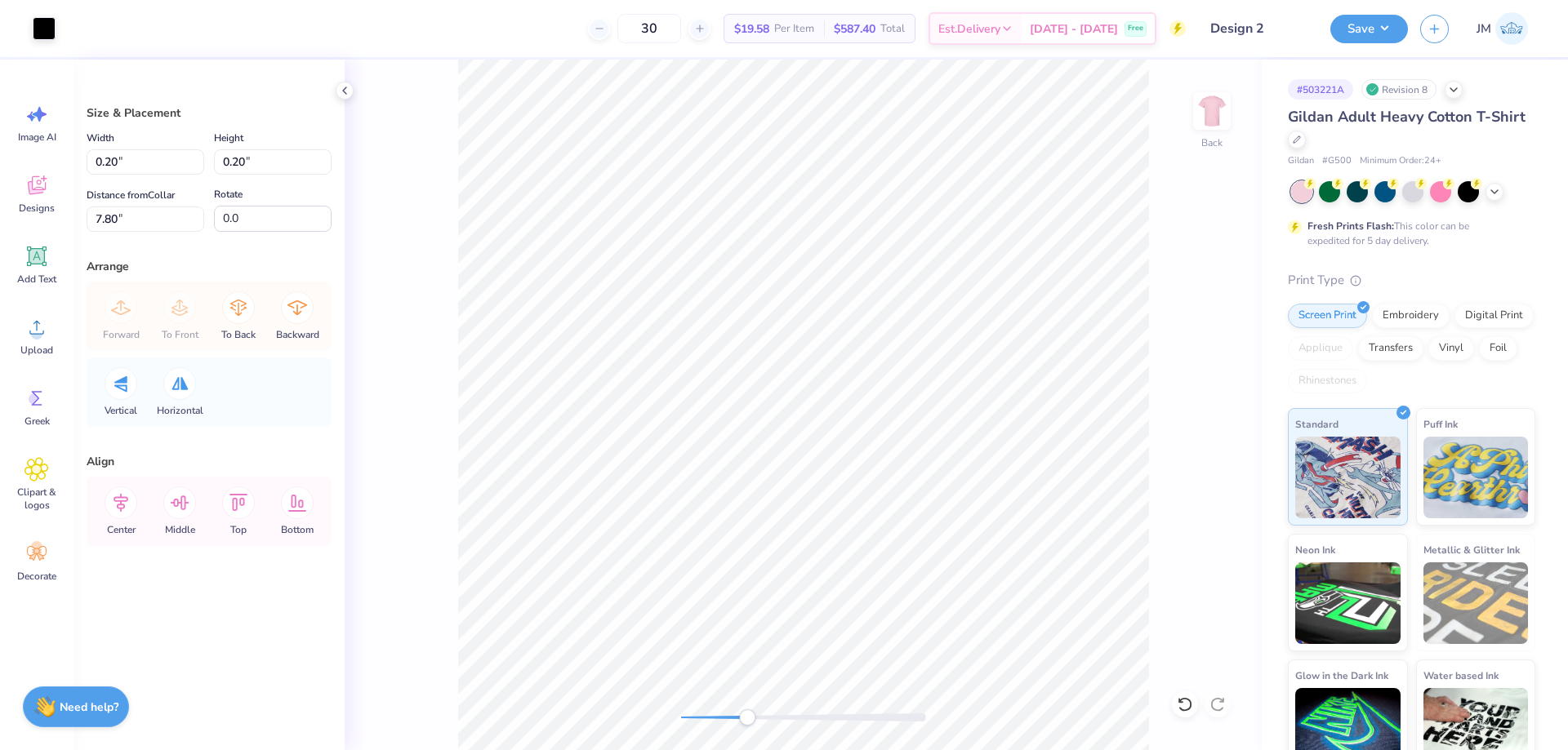
type input "3.95"
type input "4.05"
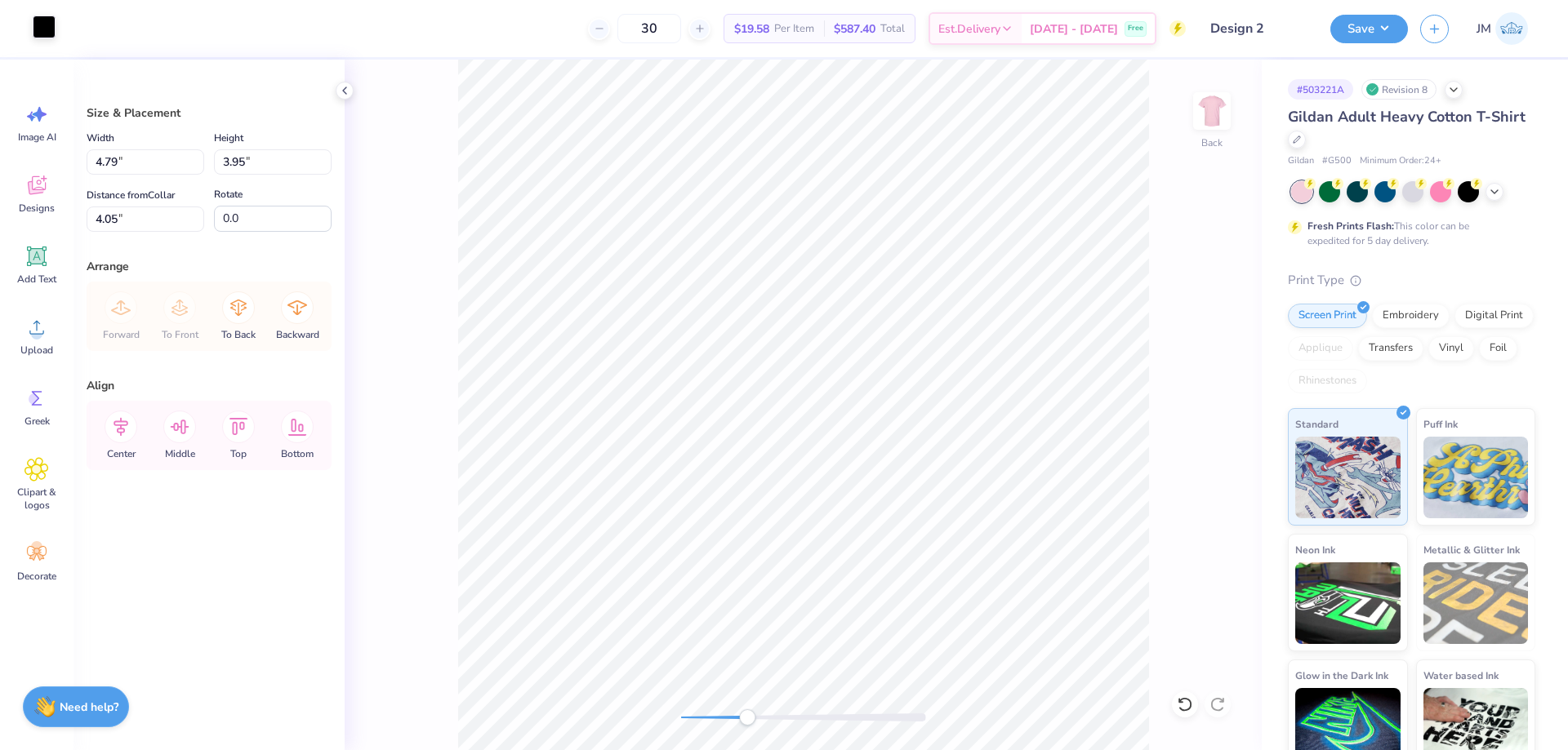
click at [44, 23] on div at bounding box center [44, 27] width 23 height 23
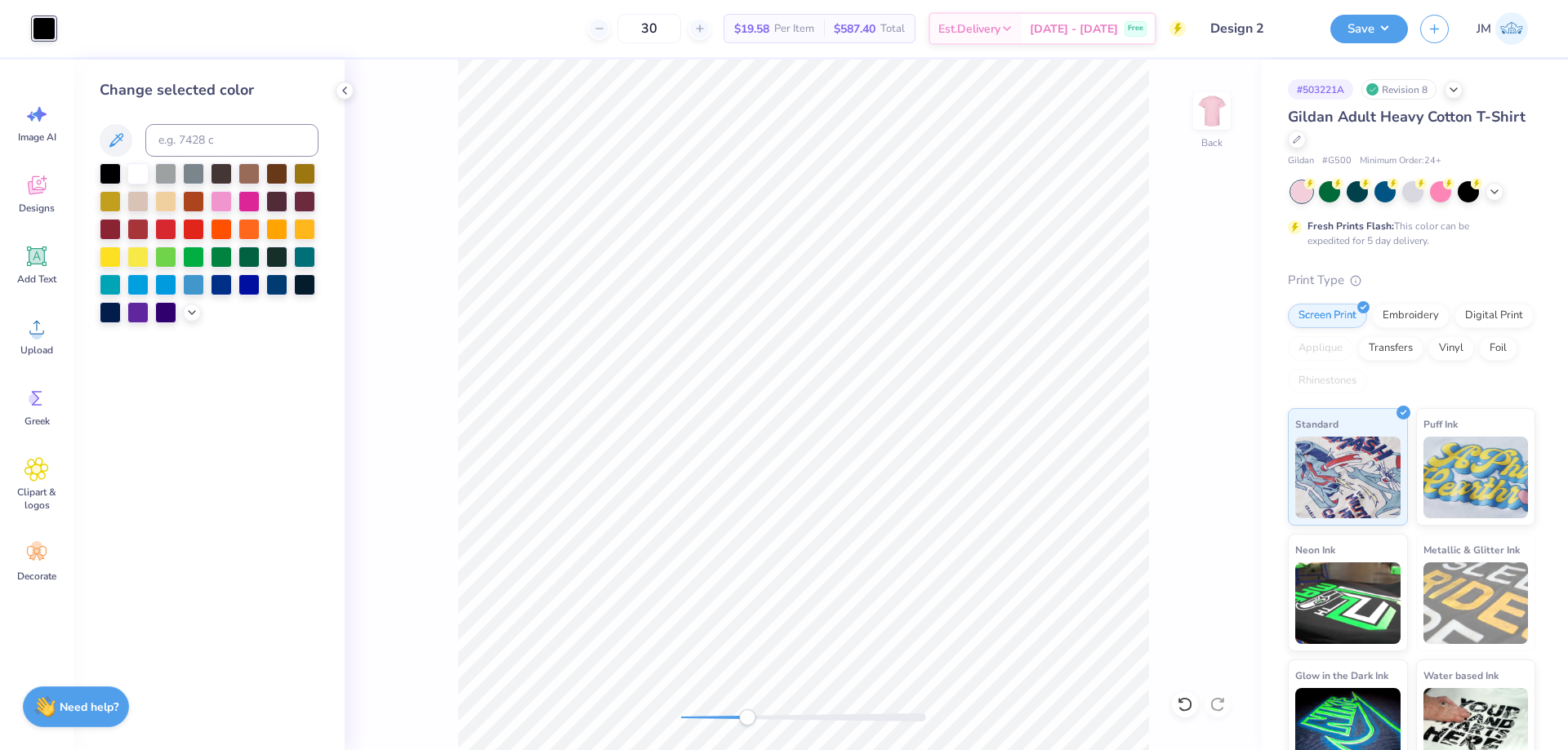
click at [140, 160] on div "Change selected color" at bounding box center [209, 201] width 219 height 244
click at [148, 169] on div at bounding box center [138, 171] width 21 height 21
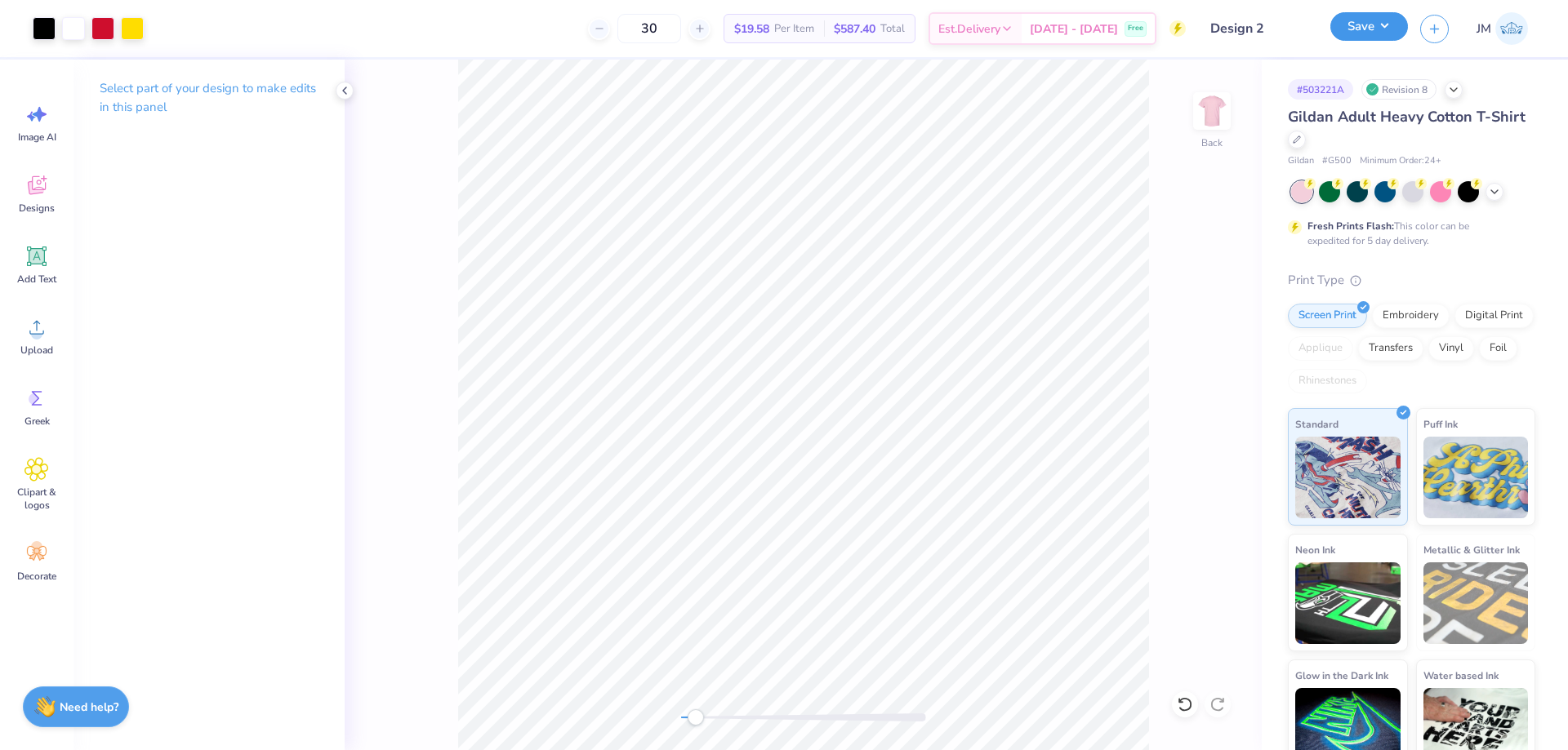
click at [1395, 34] on button "Save" at bounding box center [1369, 26] width 77 height 29
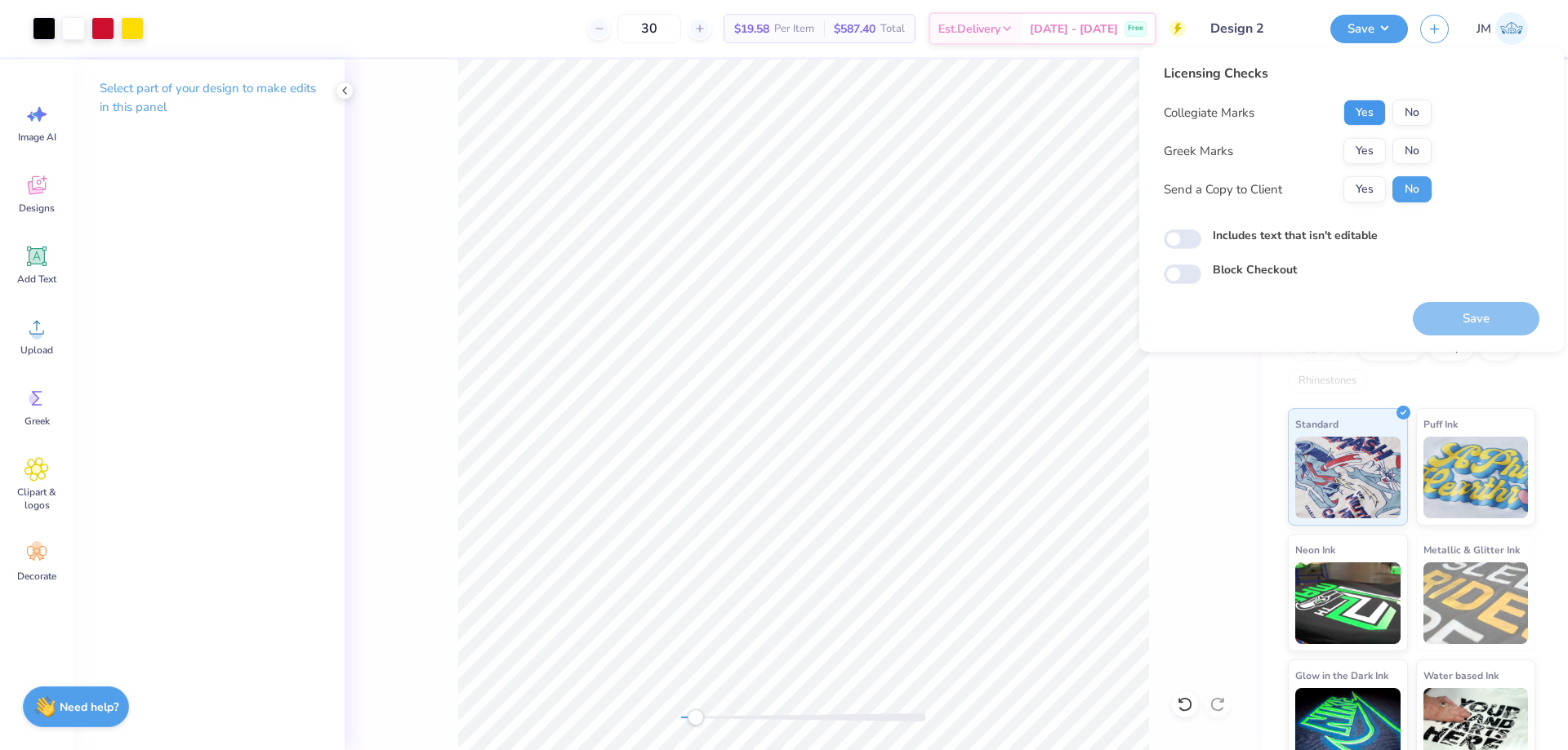
click at [1371, 103] on button "Yes" at bounding box center [1365, 113] width 43 height 26
click at [1406, 136] on div "Collegiate Marks Yes No Greek Marks Yes No Send a Copy to Client Yes No" at bounding box center [1297, 151] width 268 height 102
click at [1409, 149] on button "No" at bounding box center [1412, 151] width 39 height 26
click at [1471, 318] on button "Save" at bounding box center [1477, 319] width 127 height 34
